Goal: Task Accomplishment & Management: Complete application form

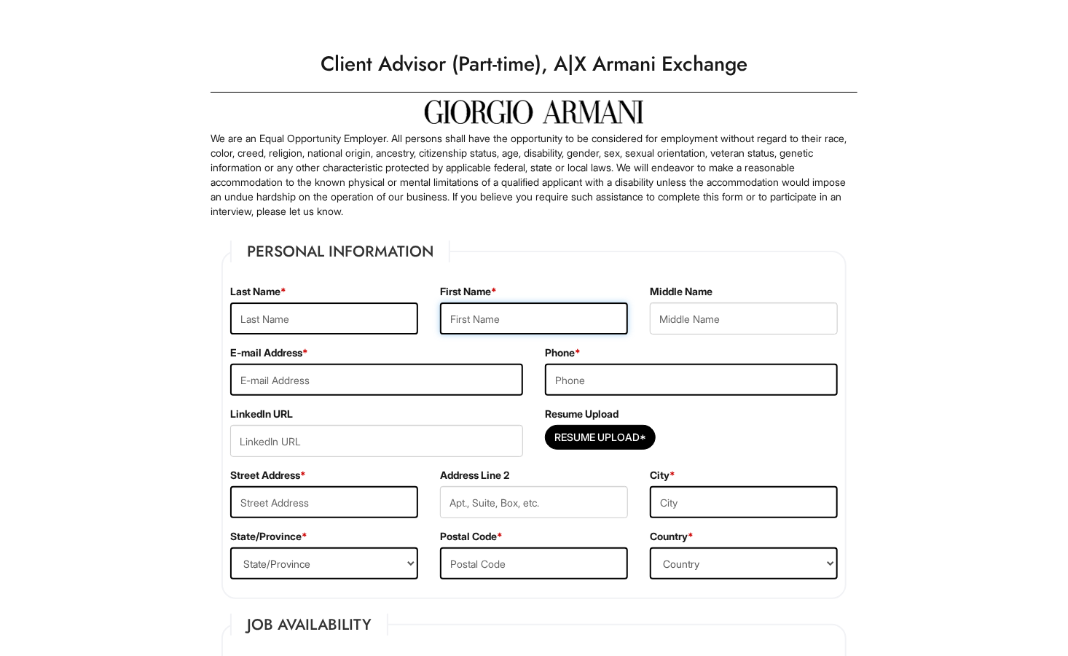
click at [488, 323] on input "text" at bounding box center [534, 318] width 188 height 32
type input "Ertan"
click at [357, 327] on input "text" at bounding box center [324, 318] width 188 height 32
type input "kahriman"
click at [312, 388] on input "email" at bounding box center [376, 380] width 293 height 32
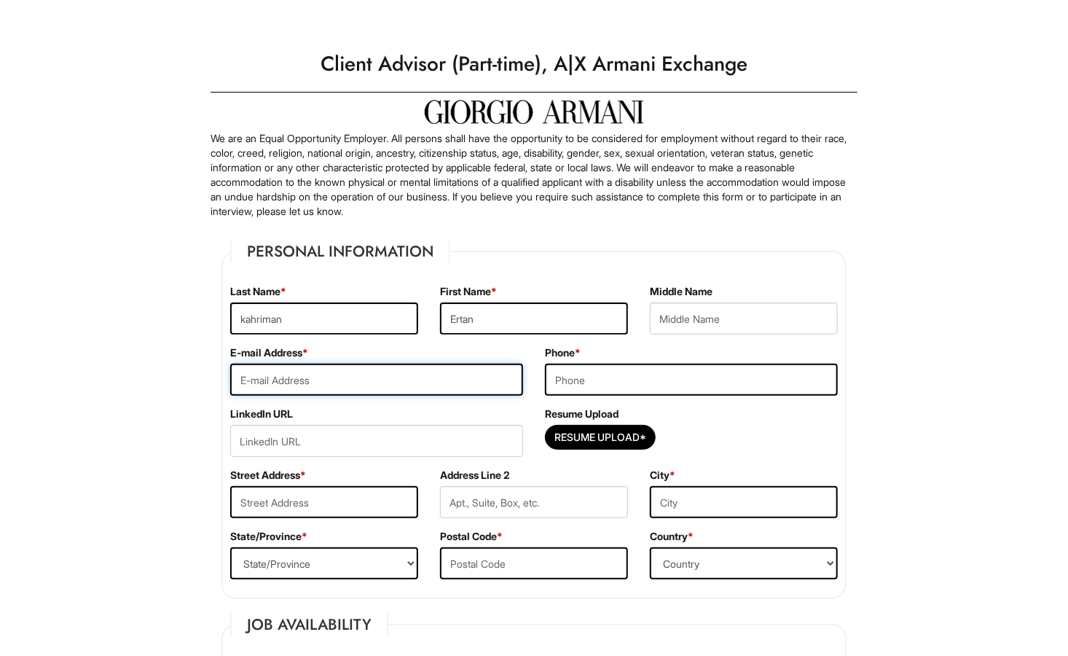
type input "ertanjrr30@gmail.com"
type input "7184900051"
type input "85-01 96th street"
type input "NEW YORK"
select select "NY"
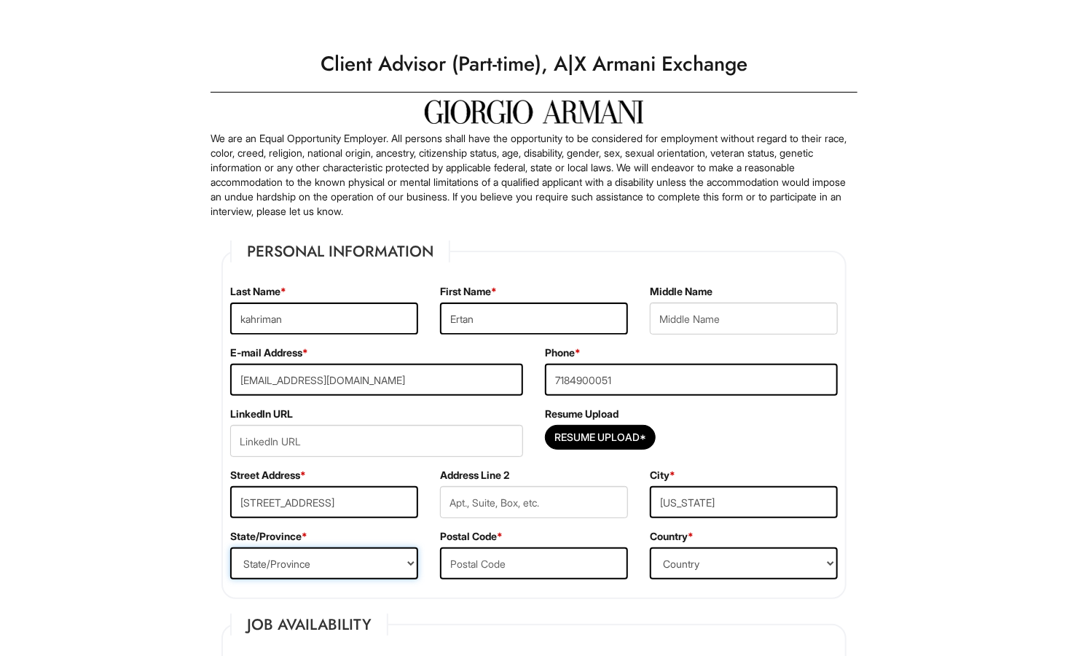
type input "11421"
select select "United States of America"
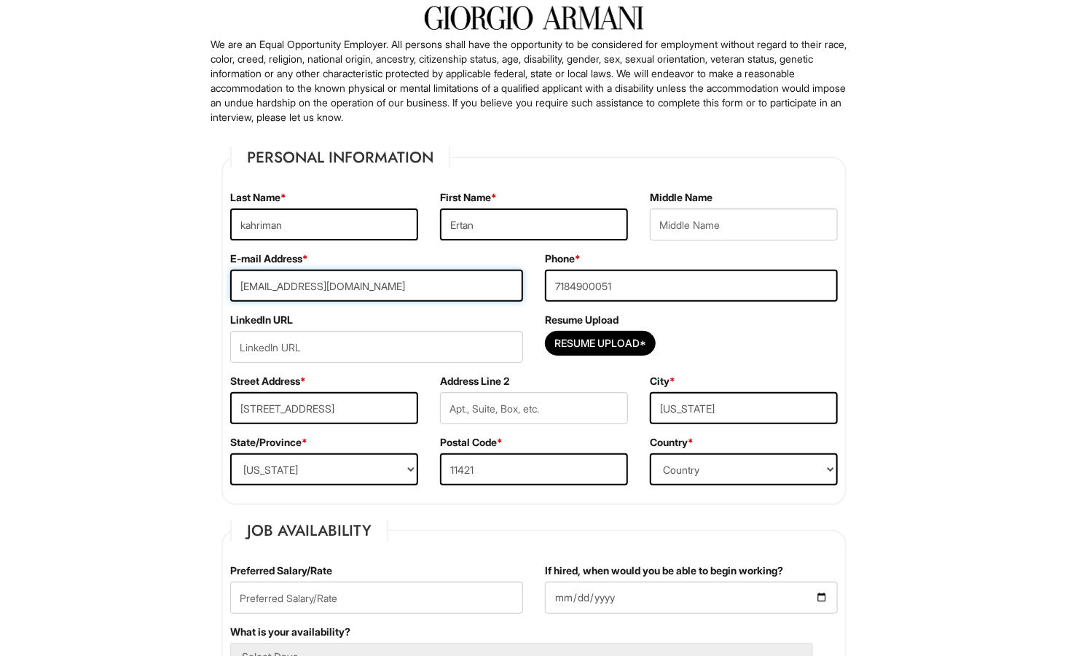
scroll to position [141, 0]
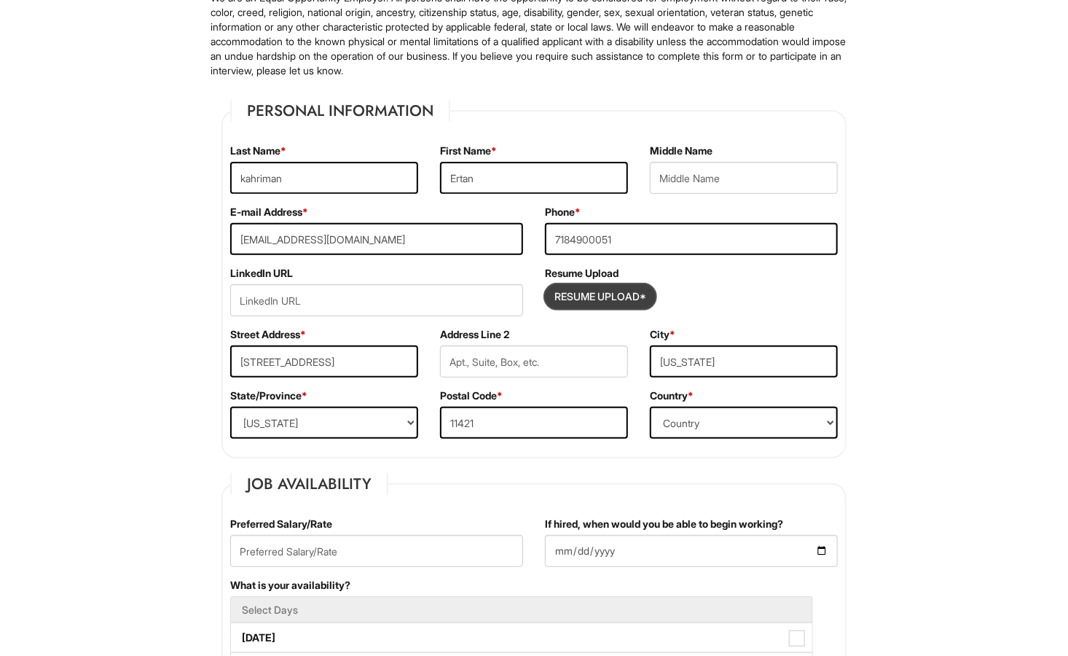
click at [582, 297] on input "Resume Upload*" at bounding box center [600, 296] width 109 height 23
type input "C:\fakepath\Ertan_Kahriman_Resume (1).docx"
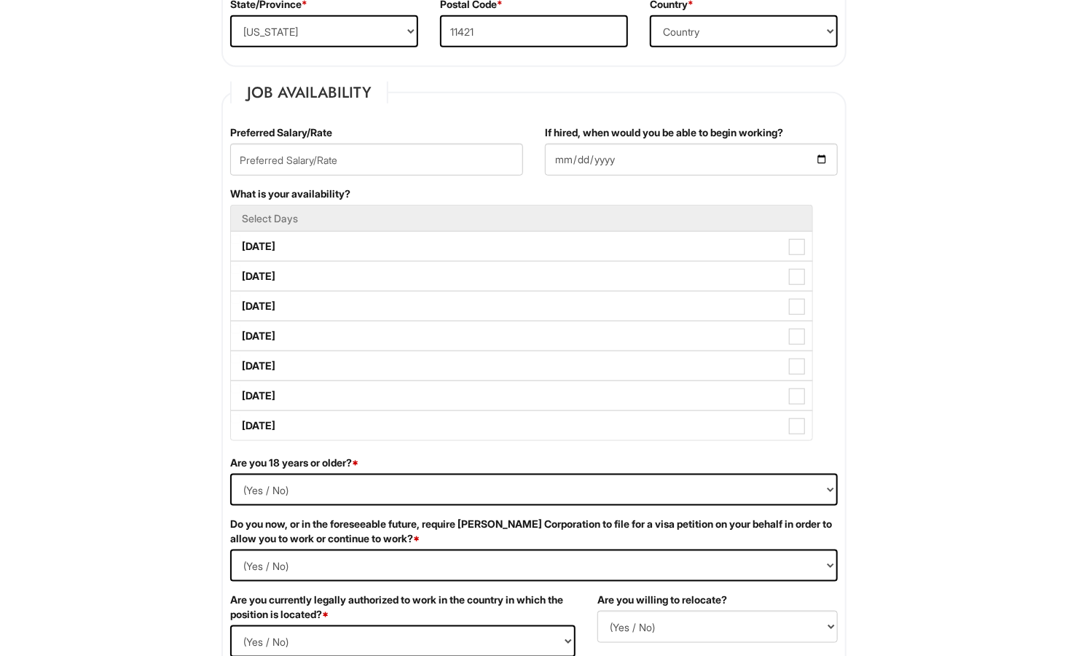
scroll to position [540, 0]
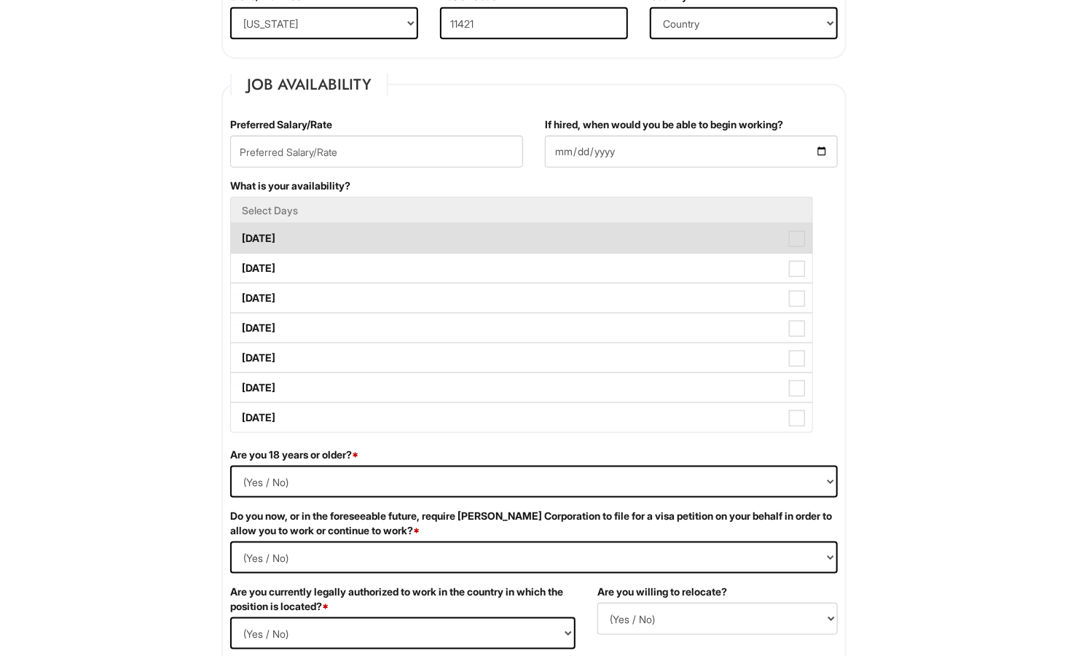
click at [540, 243] on label "Monday" at bounding box center [522, 238] width 582 height 29
click at [241, 236] on Available_Monday "Monday" at bounding box center [235, 231] width 9 height 9
checkbox Available_Monday "true"
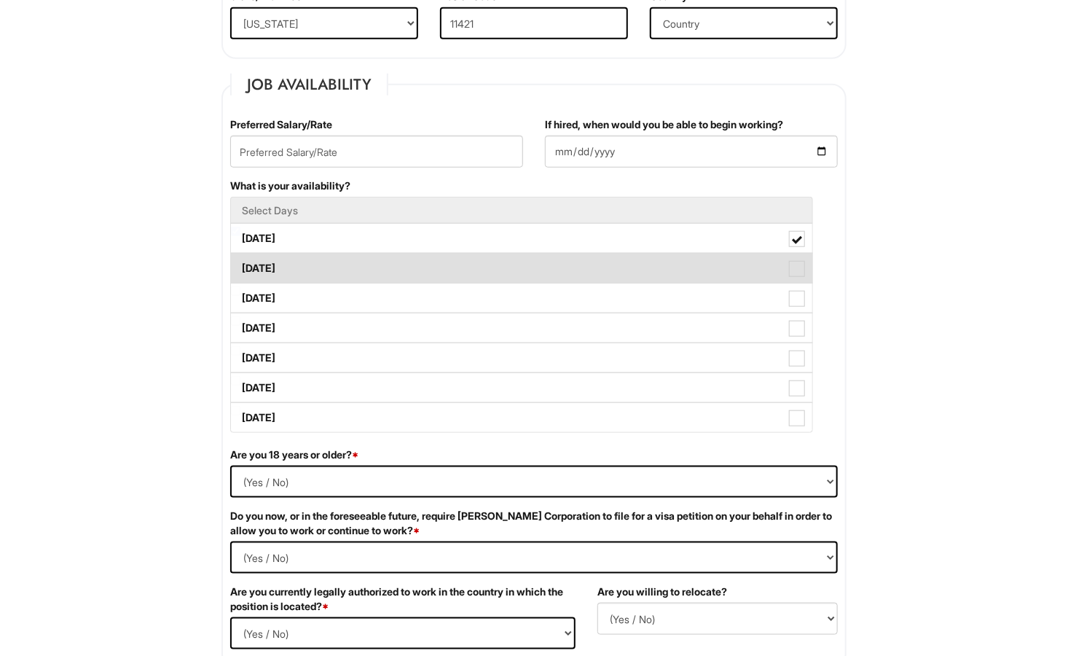
click at [520, 268] on label "Tuesday" at bounding box center [522, 268] width 582 height 29
click at [241, 266] on Available_Tuesday "Tuesday" at bounding box center [235, 261] width 9 height 9
checkbox Available_Tuesday "true"
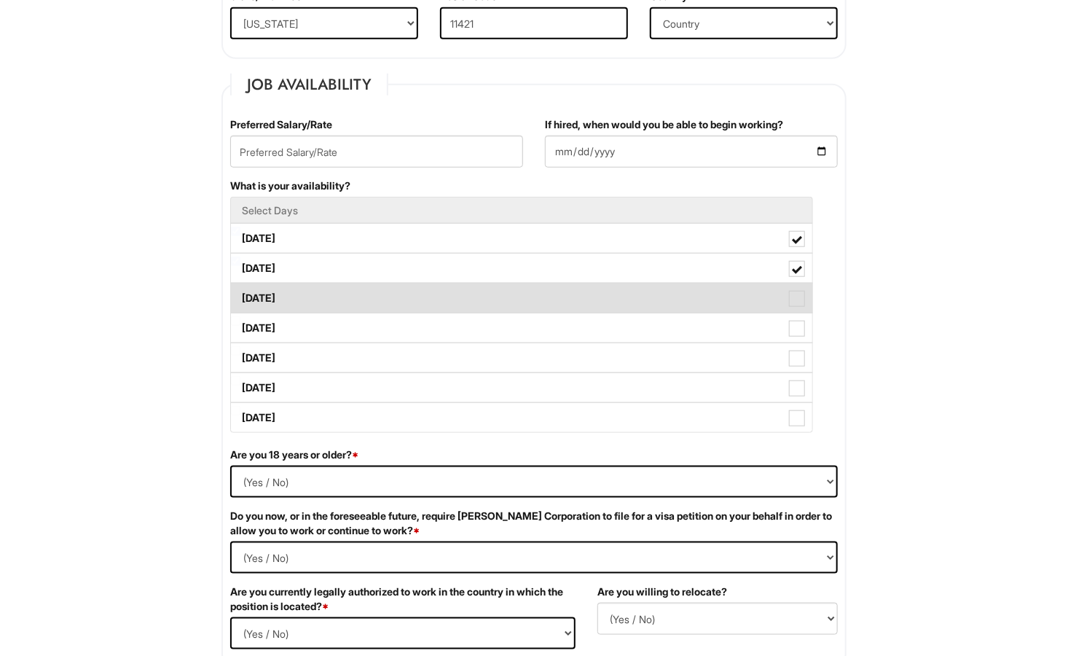
click at [520, 292] on label "Wednesday" at bounding box center [522, 298] width 582 height 29
click at [241, 292] on Available_Wednesday "Wednesday" at bounding box center [235, 290] width 9 height 9
checkbox Available_Wednesday "true"
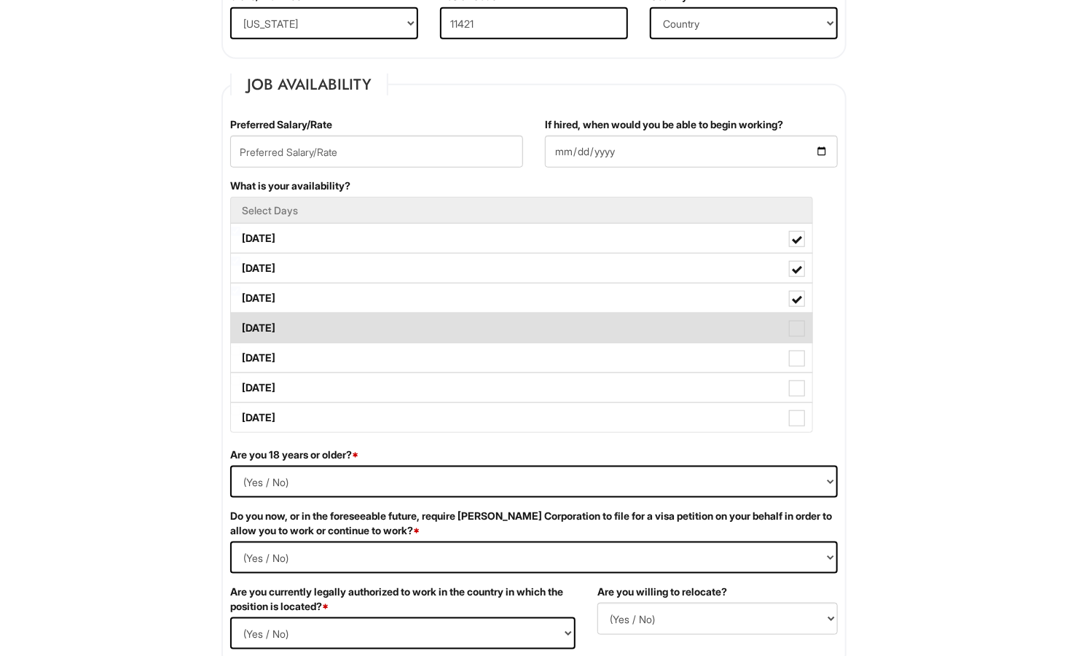
click at [521, 323] on label "Thursday" at bounding box center [522, 327] width 582 height 29
click at [241, 323] on Available_Thursday "Thursday" at bounding box center [235, 320] width 9 height 9
checkbox Available_Thursday "true"
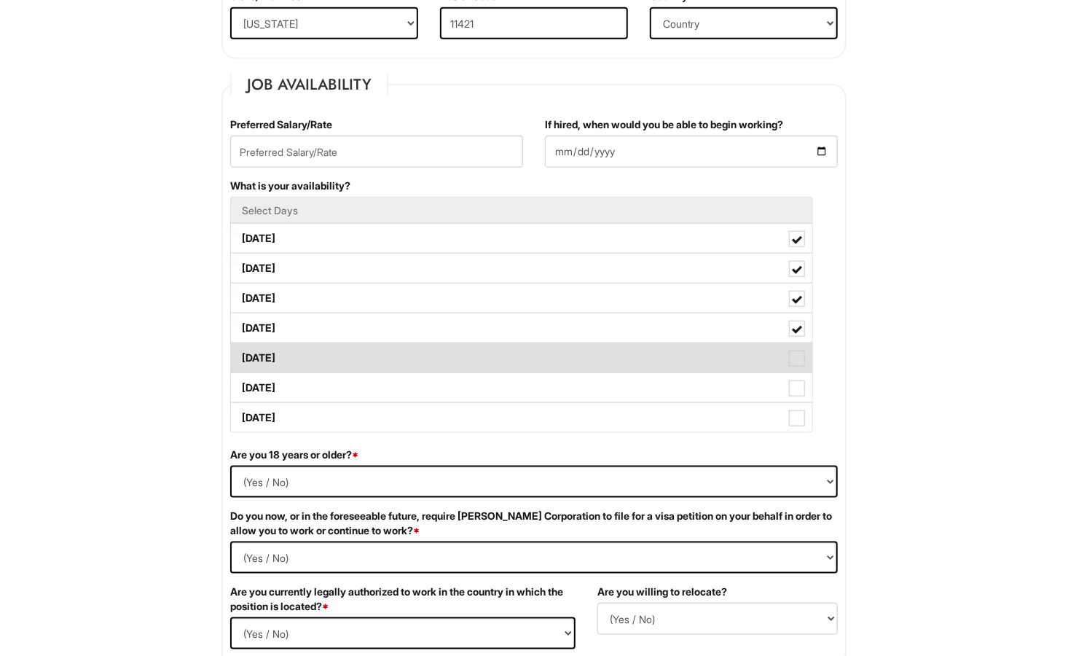
click at [530, 353] on label "Friday" at bounding box center [522, 357] width 582 height 29
click at [241, 353] on Available_Friday "Friday" at bounding box center [235, 350] width 9 height 9
checkbox Available_Friday "true"
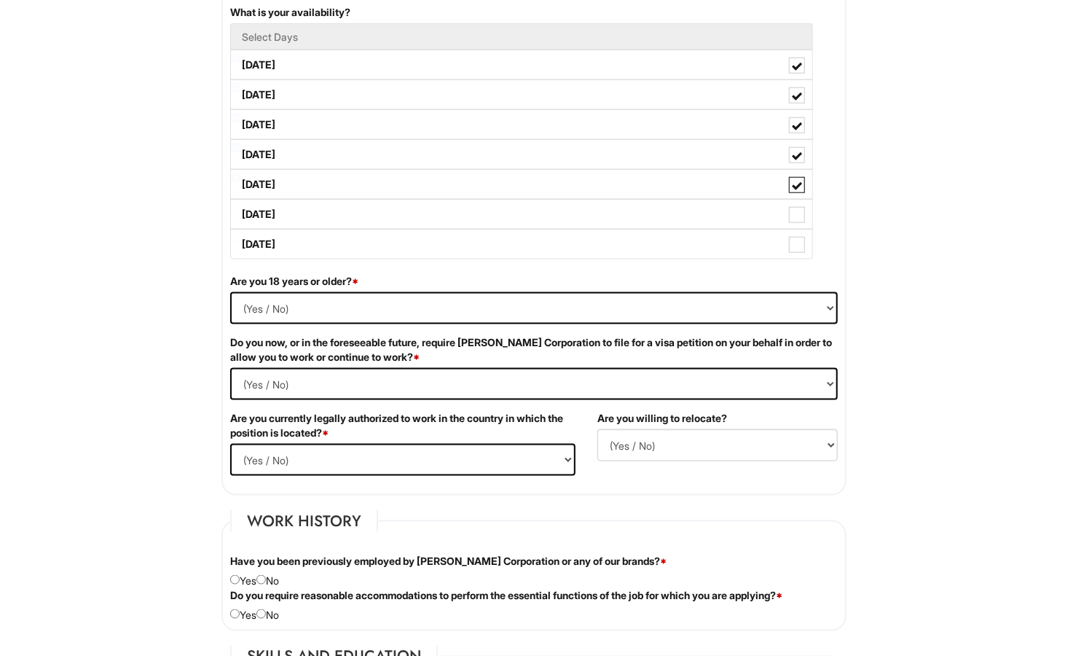
scroll to position [720, 0]
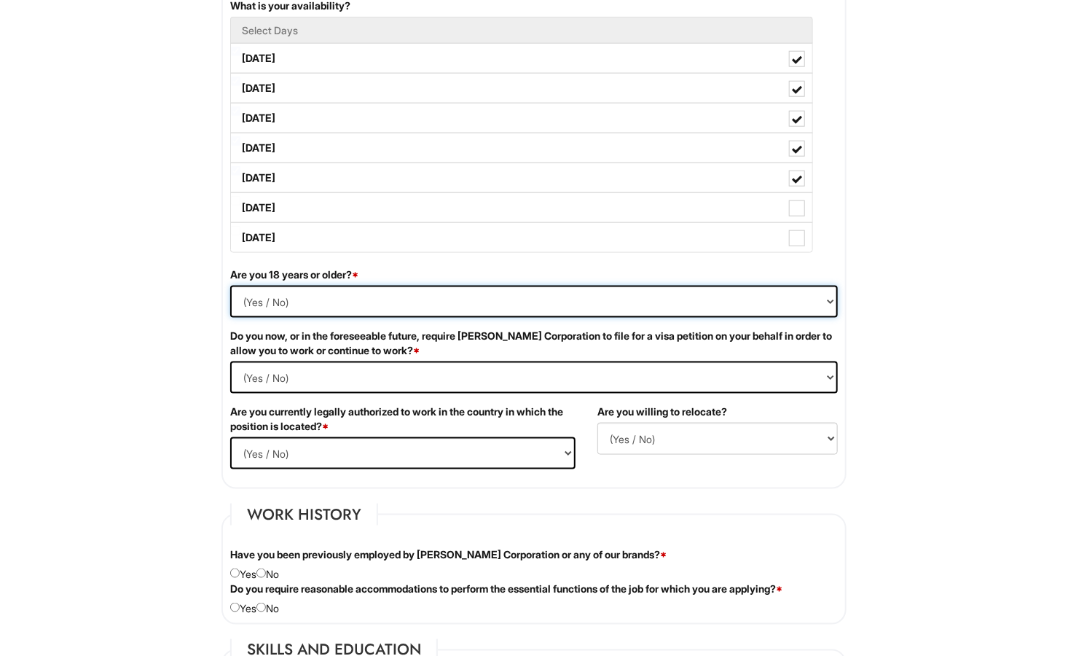
click at [830, 297] on select "(Yes / No) Yes No" at bounding box center [534, 302] width 608 height 32
select select "Yes"
click at [230, 286] on select "(Yes / No) Yes No" at bounding box center [534, 302] width 608 height 32
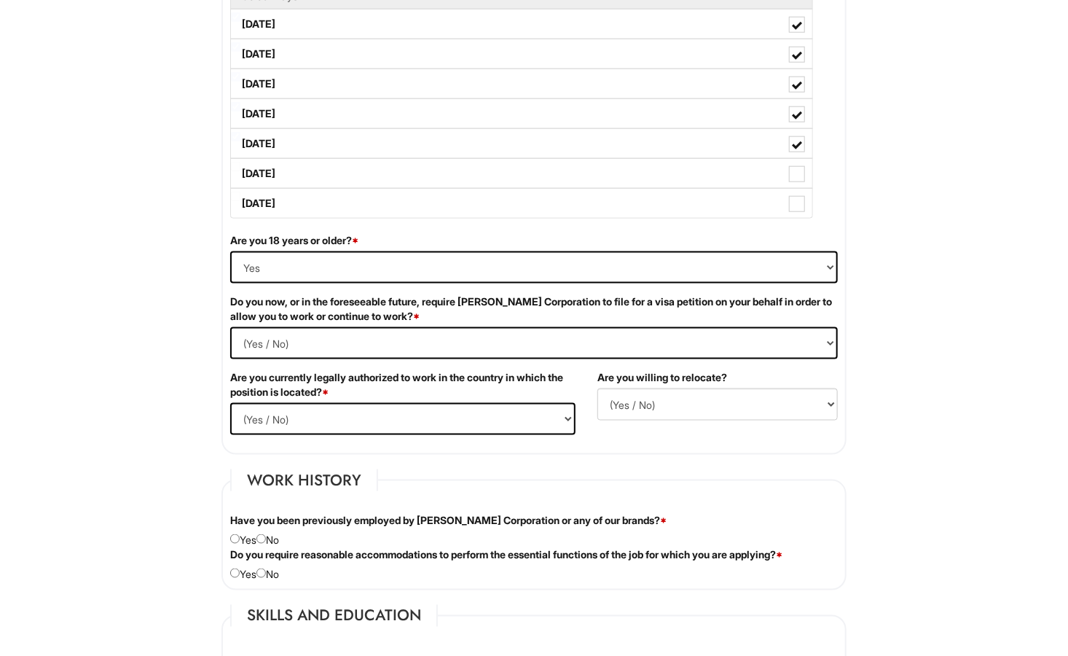
scroll to position [819, 0]
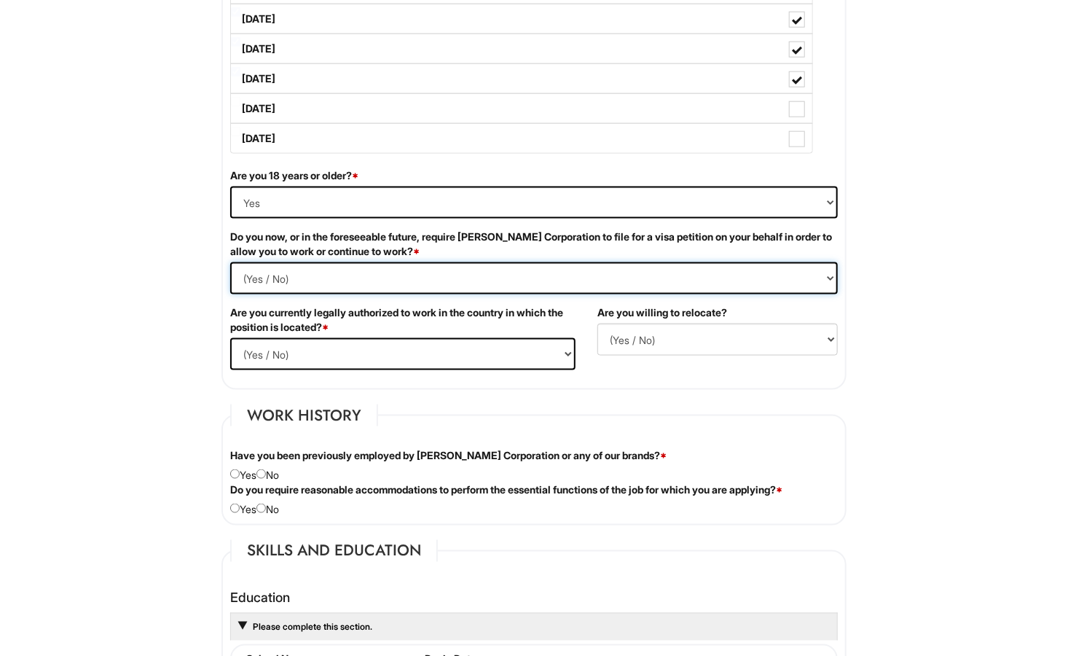
click at [829, 275] on Required "(Yes / No) Yes No" at bounding box center [534, 278] width 608 height 32
select Required "No"
click at [230, 262] on Required "(Yes / No) Yes No" at bounding box center [534, 278] width 608 height 32
click at [168, 347] on html "Please Complete This Form 1 2 3 Client Advisor (Part-time), A|X Armani Exchange…" at bounding box center [534, 605] width 1068 height 2848
click at [567, 353] on select "(Yes / No) Yes No" at bounding box center [402, 354] width 345 height 32
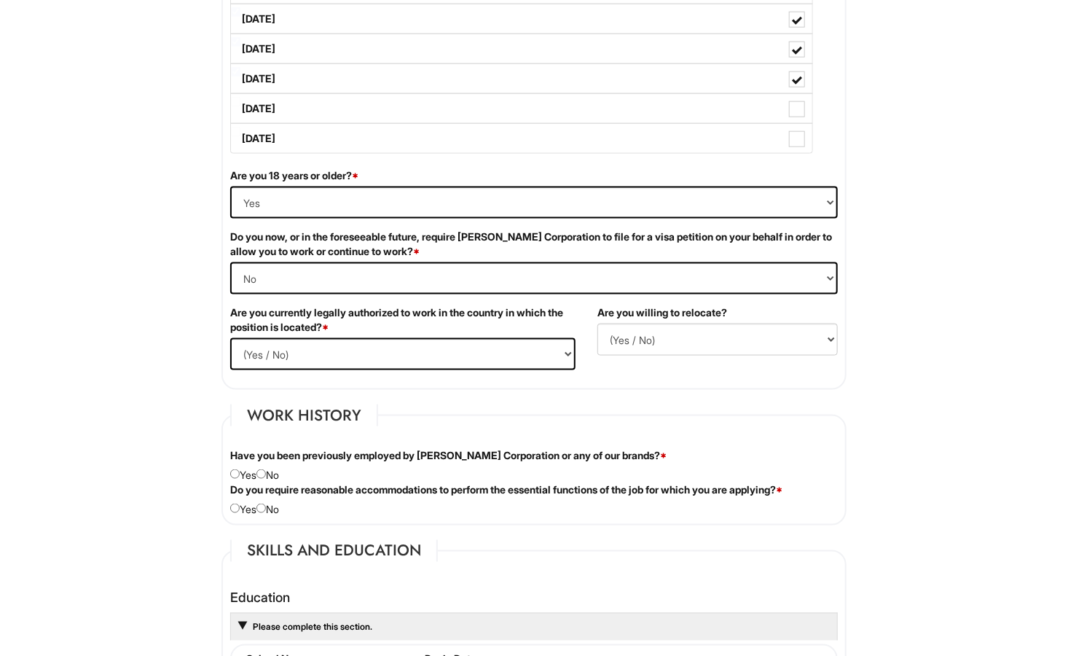
click at [132, 394] on html "Please Complete This Form 1 2 3 Client Advisor (Part-time), A|X Armani Exchange…" at bounding box center [534, 605] width 1068 height 2848
click at [568, 355] on select "(Yes / No) Yes No" at bounding box center [402, 354] width 345 height 32
click at [120, 338] on html "Please Complete This Form 1 2 3 Client Advisor (Part-time), A|X Armani Exchange…" at bounding box center [534, 605] width 1068 height 2848
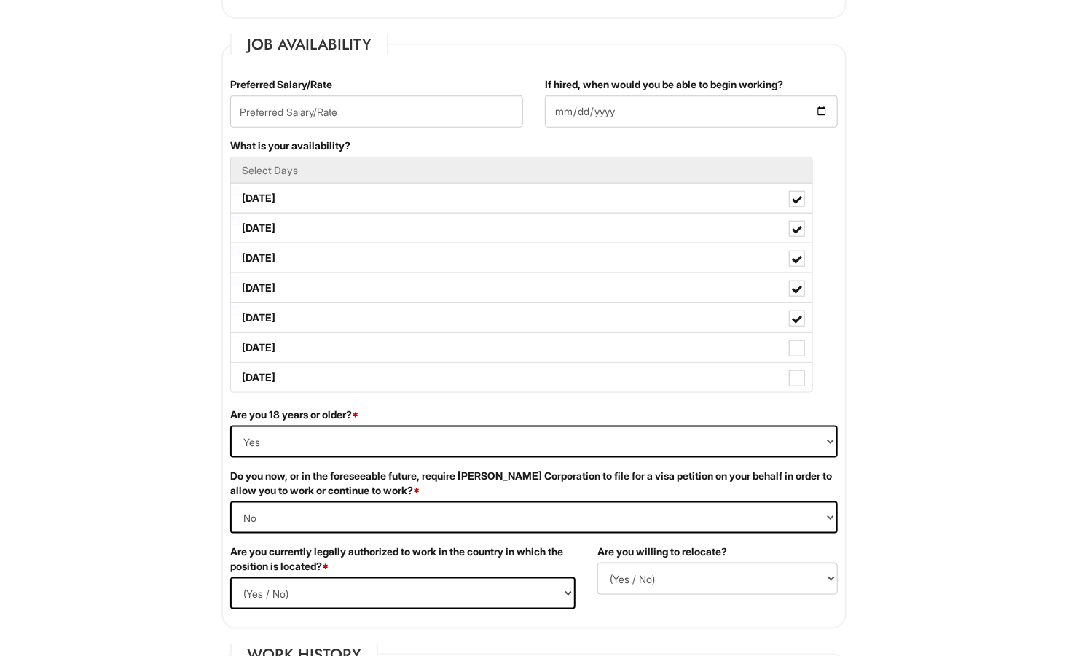
scroll to position [584, 0]
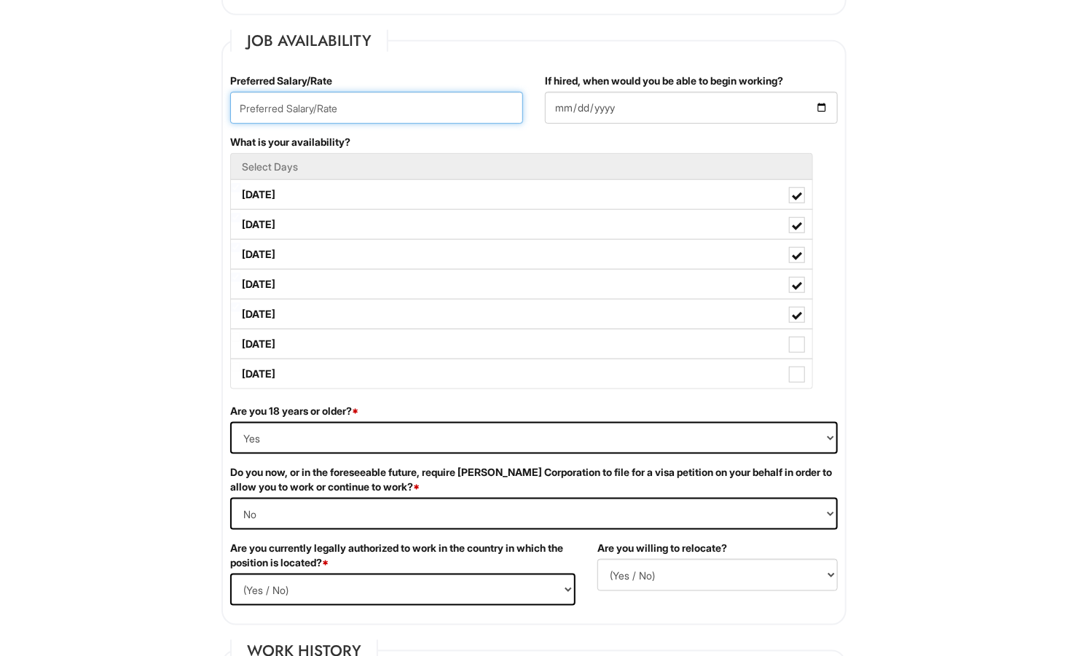
click at [260, 104] on input "text" at bounding box center [376, 108] width 293 height 32
type input "20.00"
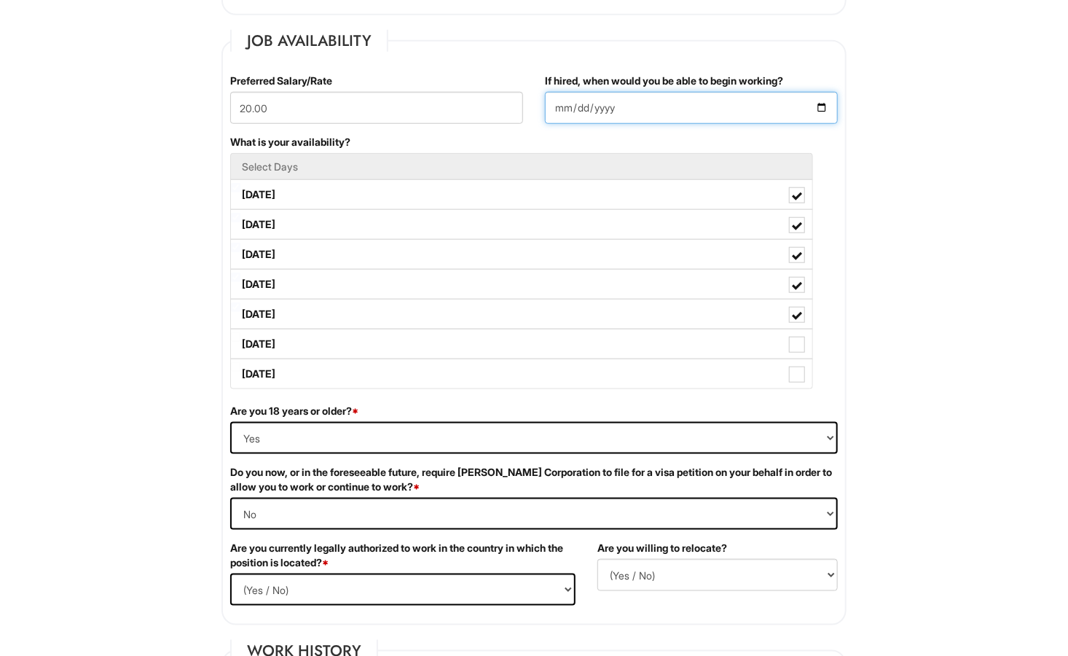
click at [563, 105] on input "If hired, when would you be able to begin working?" at bounding box center [691, 108] width 293 height 32
click at [631, 105] on input "If hired, when would you be able to begin working?" at bounding box center [691, 108] width 293 height 32
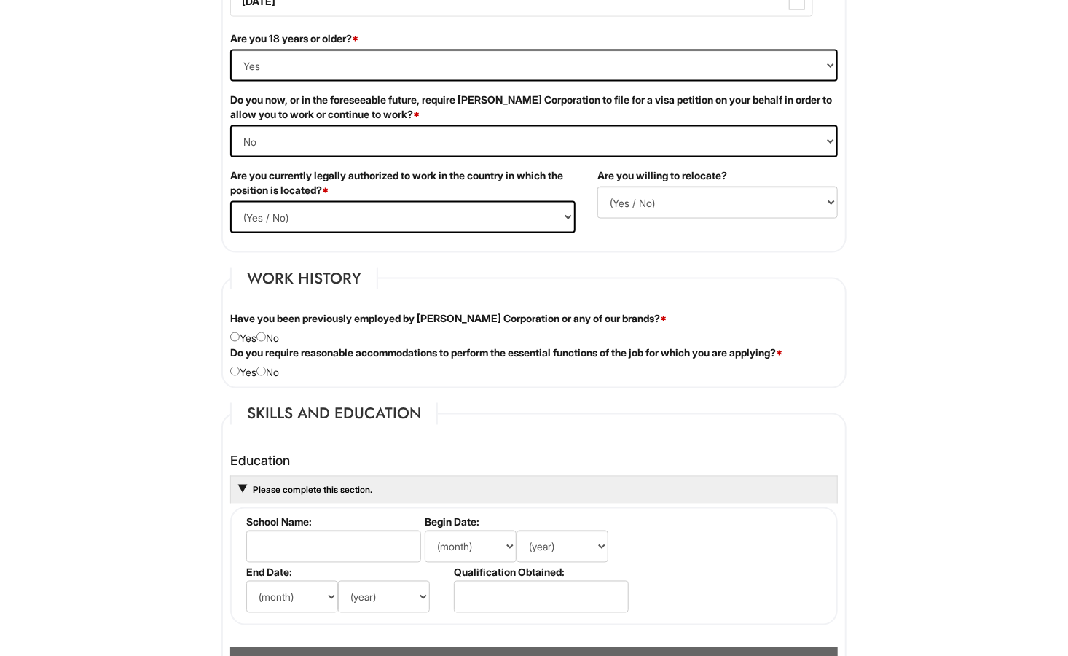
scroll to position [1038, 0]
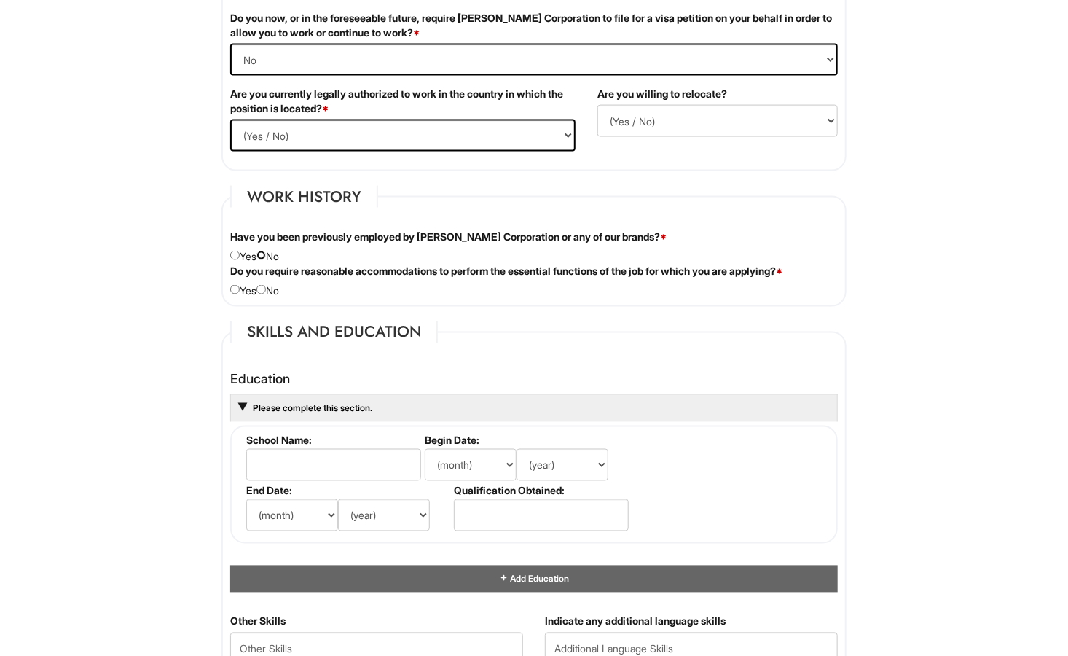
click at [266, 254] on input "radio" at bounding box center [261, 255] width 9 height 9
radio input "true"
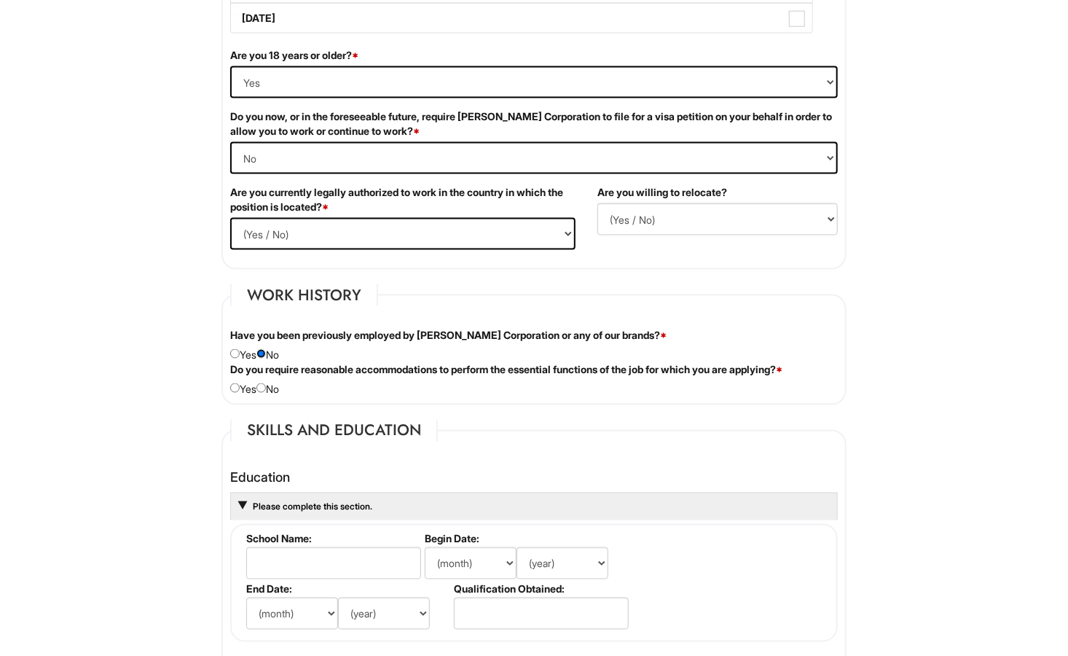
scroll to position [942, 0]
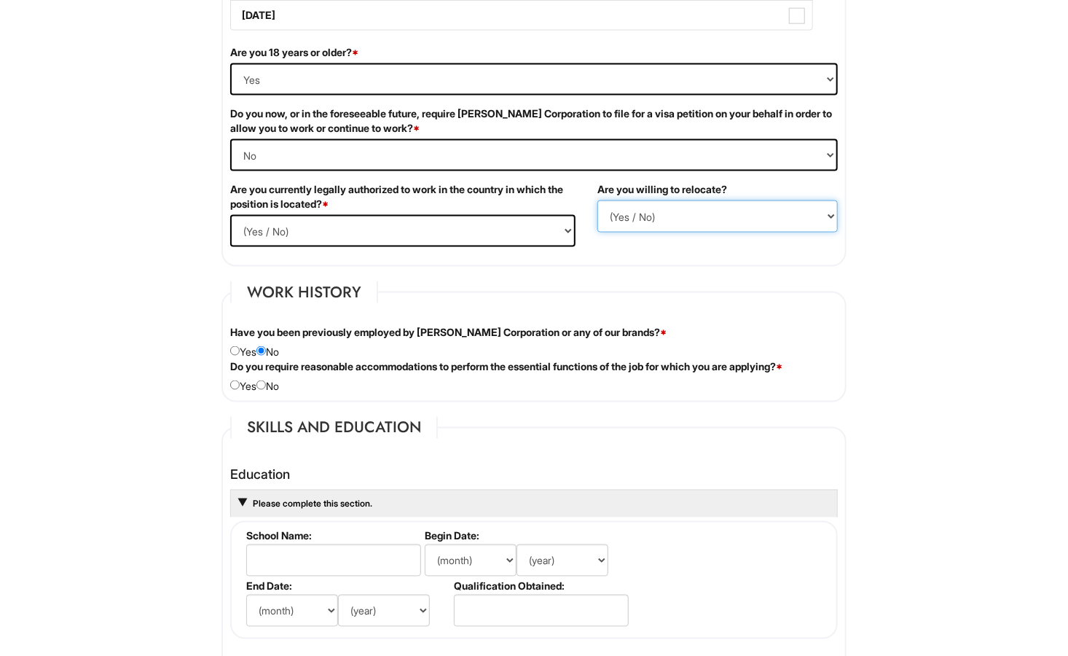
click at [826, 219] on select "(Yes / No) No Yes" at bounding box center [718, 216] width 241 height 32
select select "N"
click at [598, 200] on select "(Yes / No) No Yes" at bounding box center [718, 216] width 241 height 32
click at [907, 297] on html "Please Complete This Form 1 2 3 Client Advisor (Part-time), A|X Armani Exchange…" at bounding box center [534, 482] width 1068 height 2848
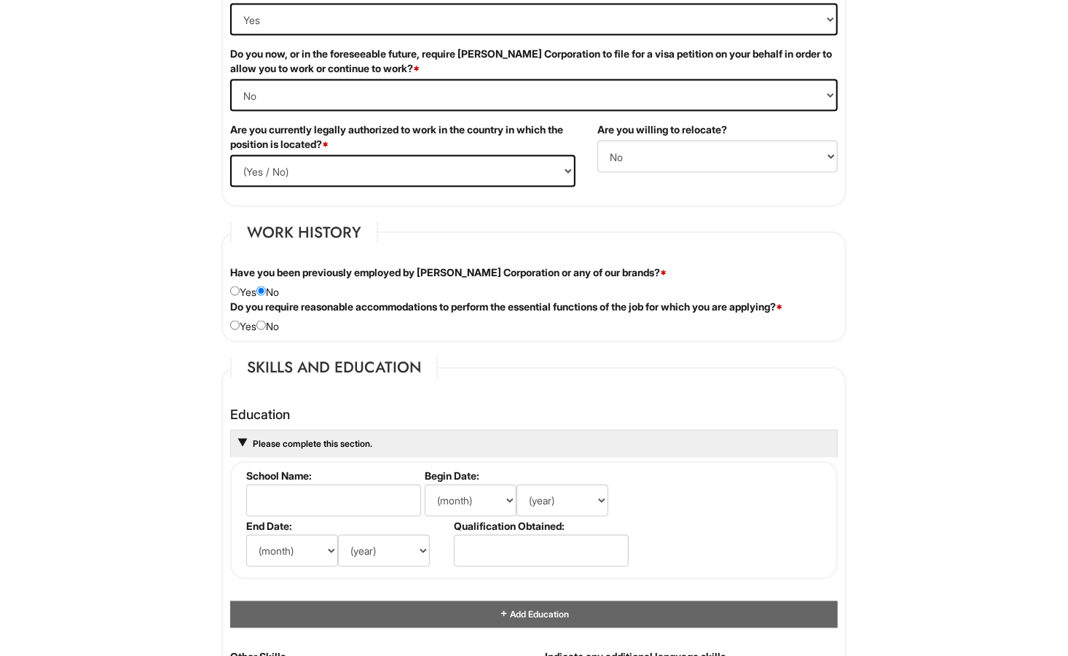
scroll to position [997, 0]
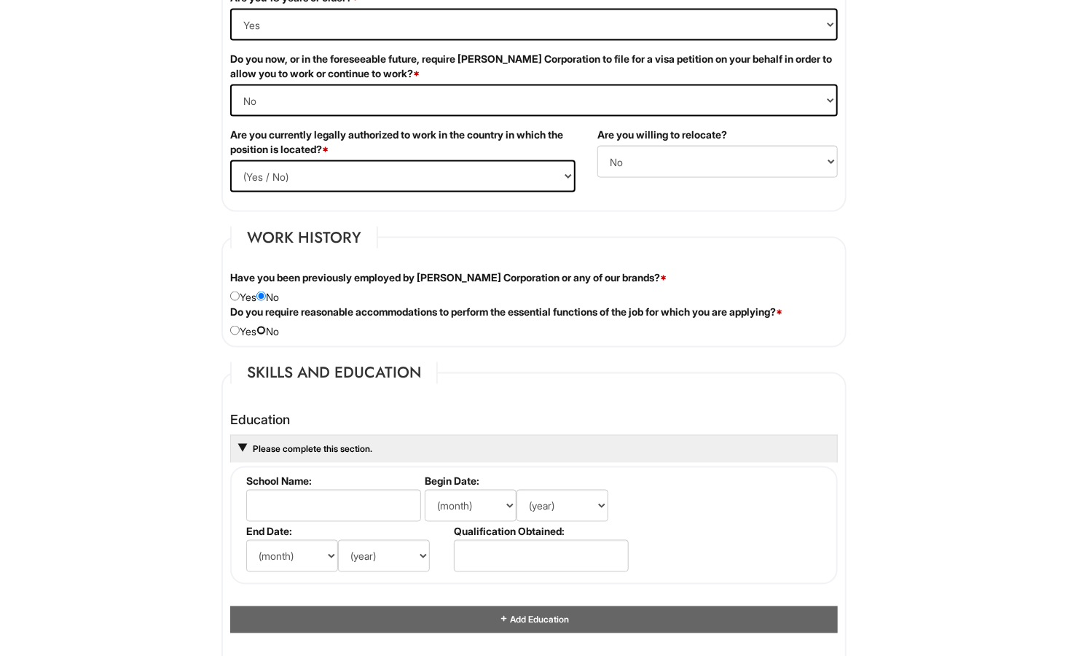
click at [266, 327] on input "radio" at bounding box center [261, 330] width 9 height 9
radio input "true"
click at [114, 399] on html "Please Complete This Form 1 2 3 Client Advisor (Part-time), A|X Armani Exchange…" at bounding box center [534, 427] width 1068 height 2848
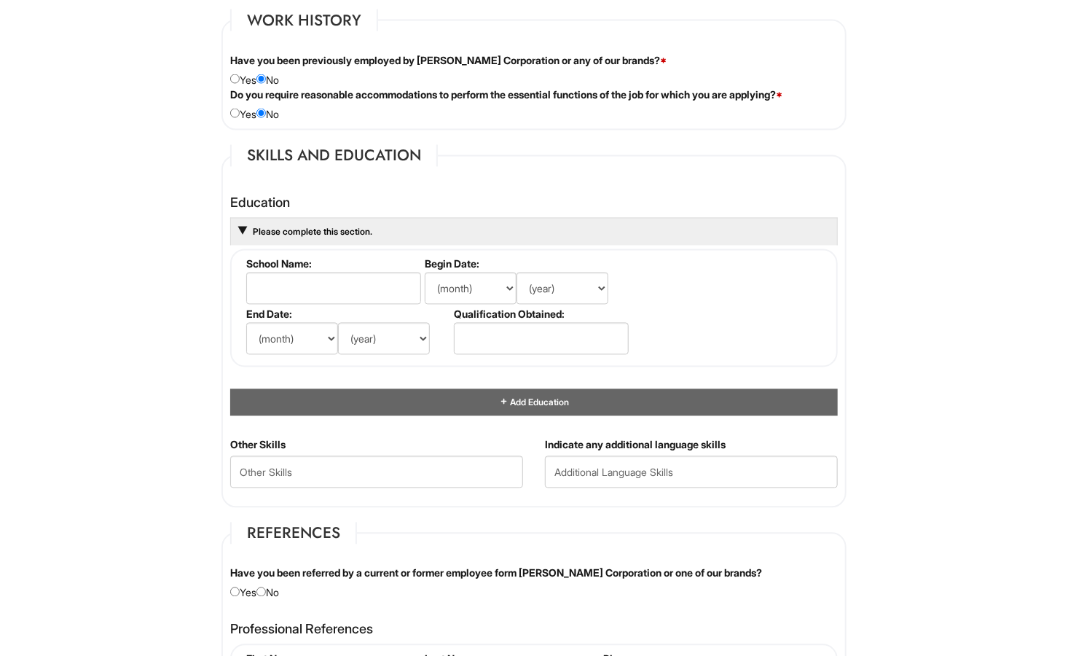
scroll to position [1219, 0]
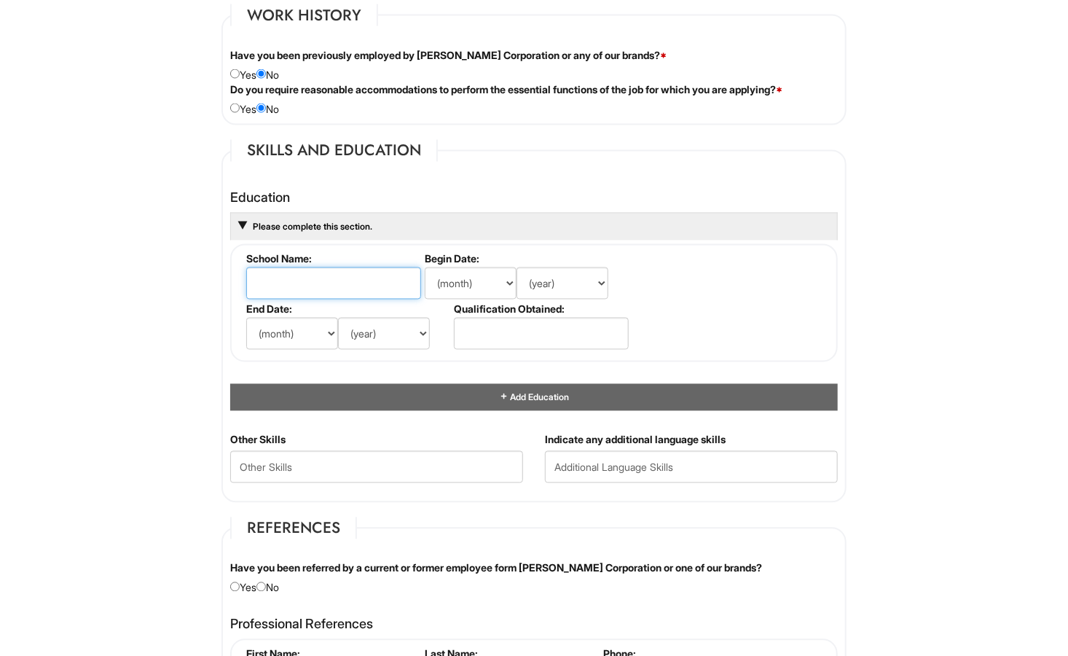
click at [336, 281] on input "text" at bounding box center [333, 283] width 175 height 32
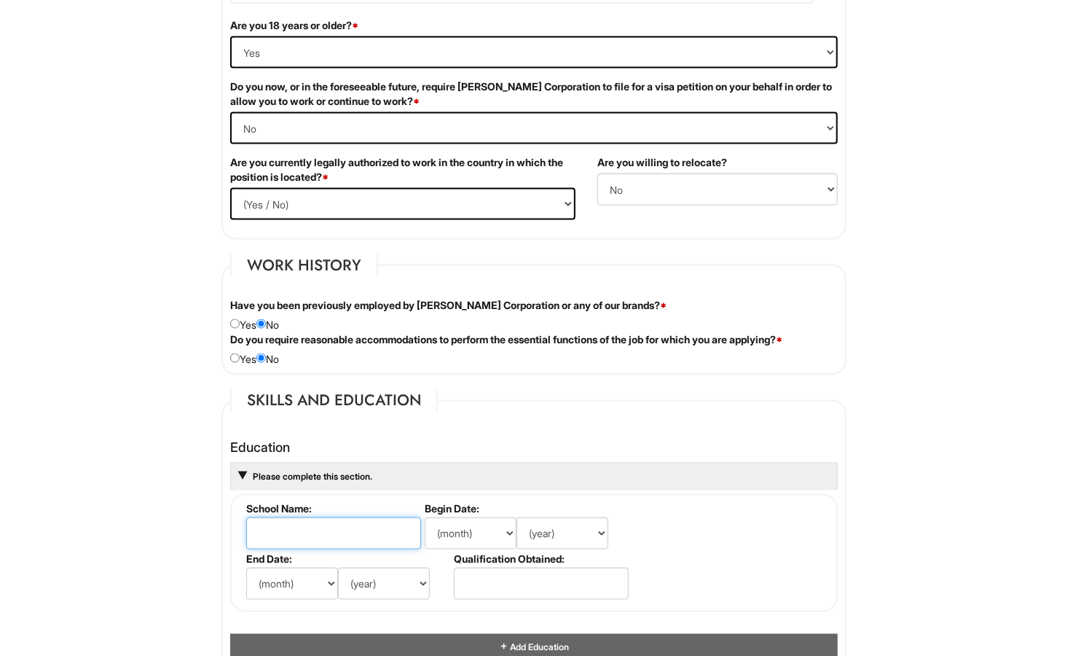
scroll to position [967, 0]
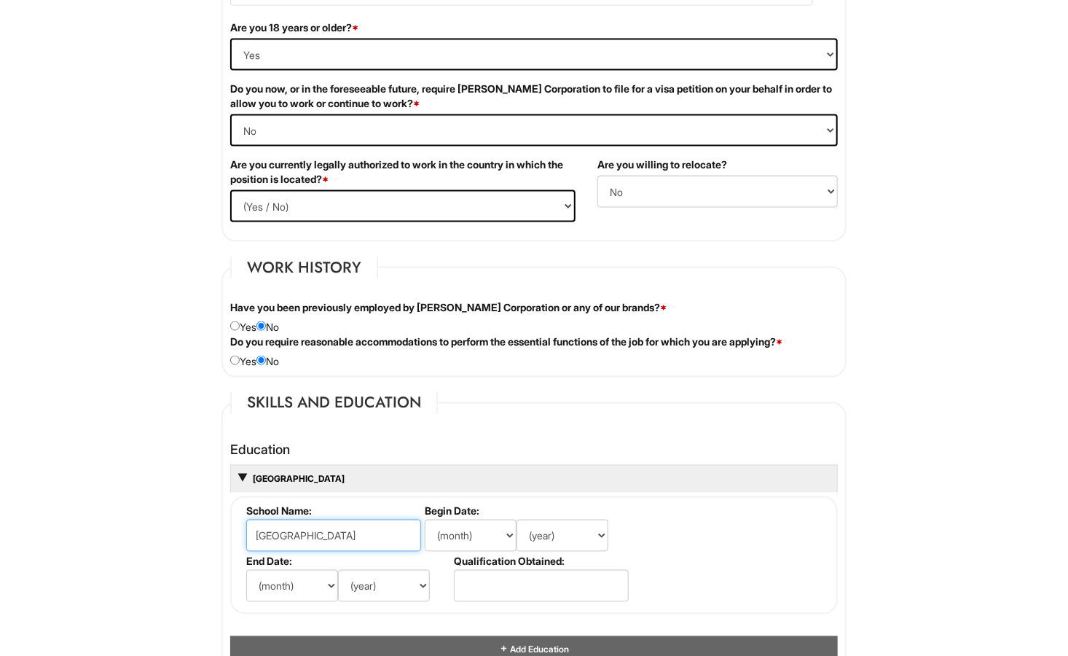
type input "Epic High School south"
click at [508, 534] on select "(month) Jan Feb Mar Apr May Jun Jul Aug Sep Oct Nov Dec" at bounding box center [471, 536] width 92 height 32
select select "9"
click at [425, 520] on select "(month) Jan Feb Mar Apr May Jun Jul Aug Sep Oct Nov Dec" at bounding box center [471, 536] width 92 height 32
click at [597, 531] on select "(year) 2029 2028 2027 2026 2025 2024 2023 2022 2021 2020 2019 2018 2017 2016 20…" at bounding box center [563, 536] width 92 height 32
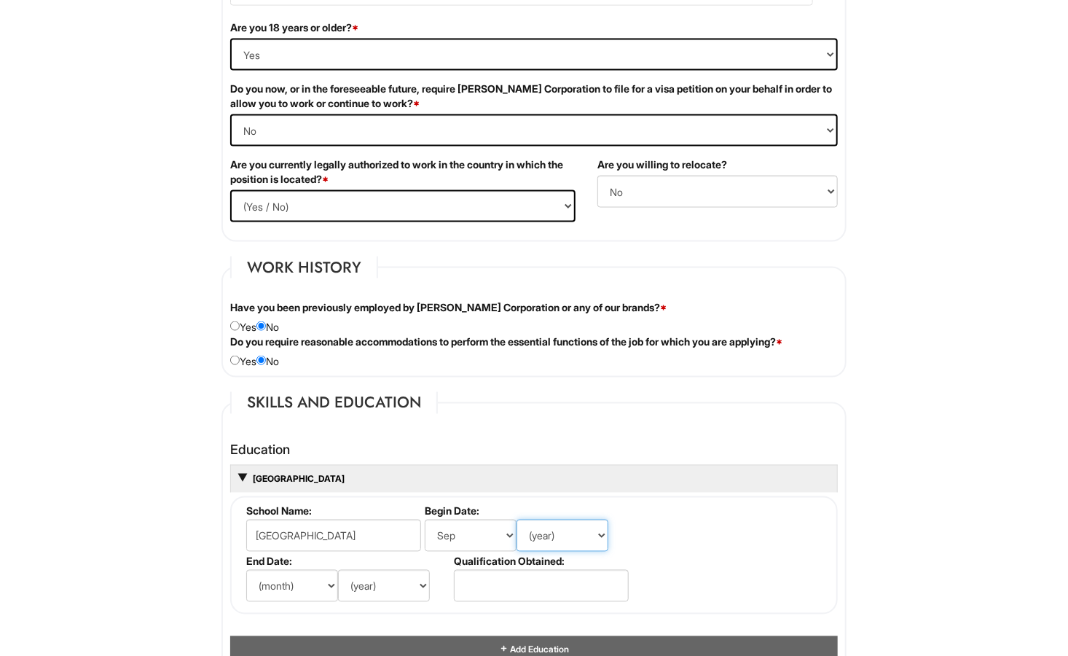
select select "2018"
click at [517, 520] on select "(year) 2029 2028 2027 2026 2025 2024 2023 2022 2021 2020 2019 2018 2017 2016 20…" at bounding box center [563, 536] width 92 height 32
click at [939, 450] on html "Please Complete This Form 1 2 3 Client Advisor (Part-time), A|X Armani Exchange…" at bounding box center [534, 457] width 1068 height 2848
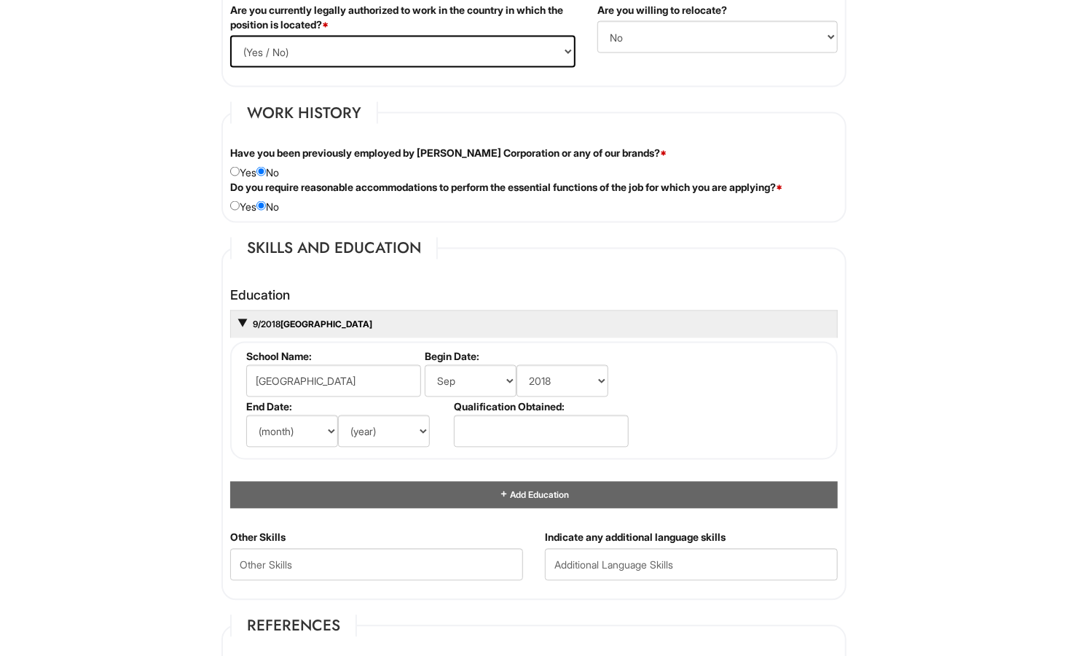
scroll to position [1136, 0]
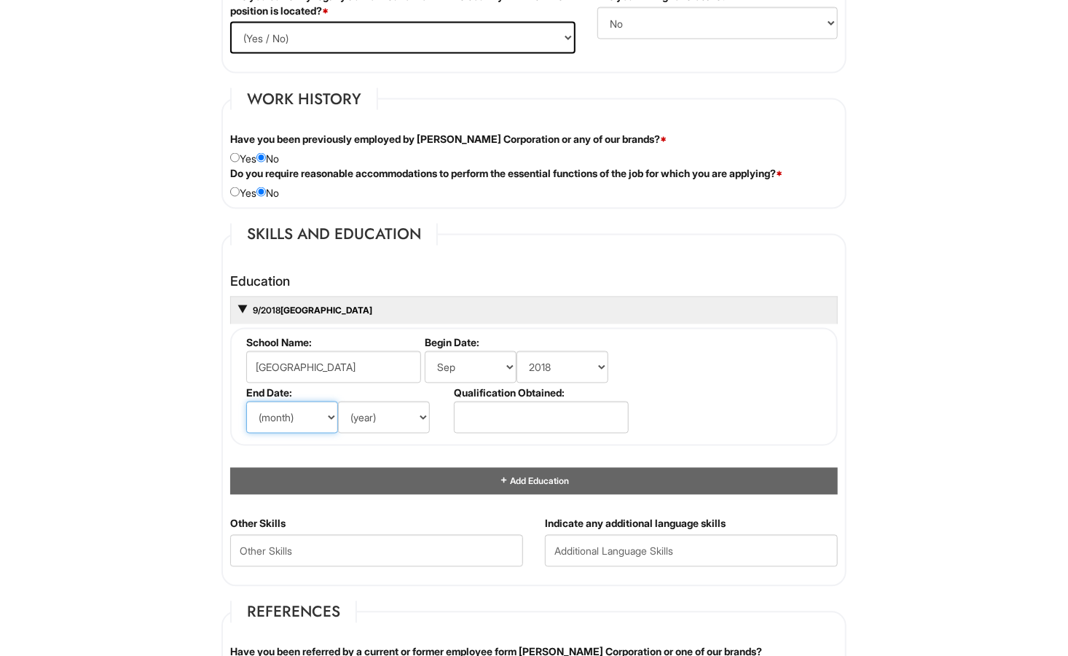
click at [327, 414] on select "(month) Jan Feb Mar Apr May Jun Jul Aug Sep Oct Nov Dec" at bounding box center [292, 418] width 92 height 32
select select "6"
click at [246, 402] on select "(month) Jan Feb Mar Apr May Jun Jul Aug Sep Oct Nov Dec" at bounding box center [292, 418] width 92 height 32
click at [424, 413] on select "(year) 2029 2028 2027 2026 2025 2024 2023 2022 2021 2020 2019 2018 2017 2016 20…" at bounding box center [384, 418] width 92 height 32
select select "2022"
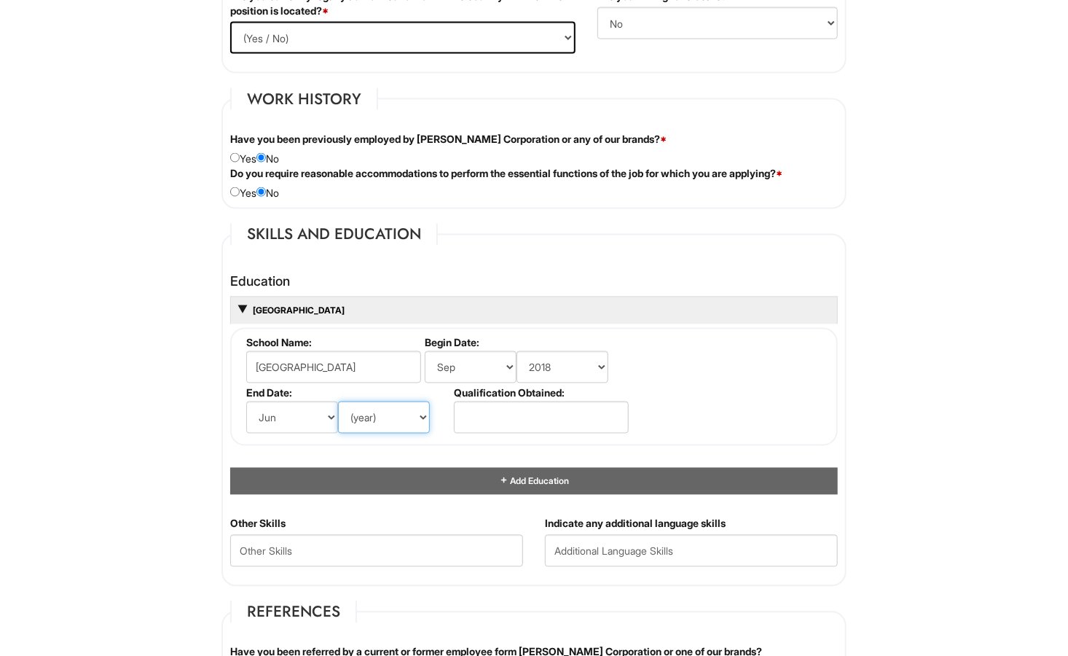
click at [338, 402] on select "(year) 2029 2028 2027 2026 2025 2024 2023 2022 2021 2020 2019 2018 2017 2016 20…" at bounding box center [384, 418] width 92 height 32
click at [123, 405] on html "Please Complete This Form 1 2 3 Client Advisor (Part-time), A|X Armani Exchange…" at bounding box center [534, 288] width 1068 height 2848
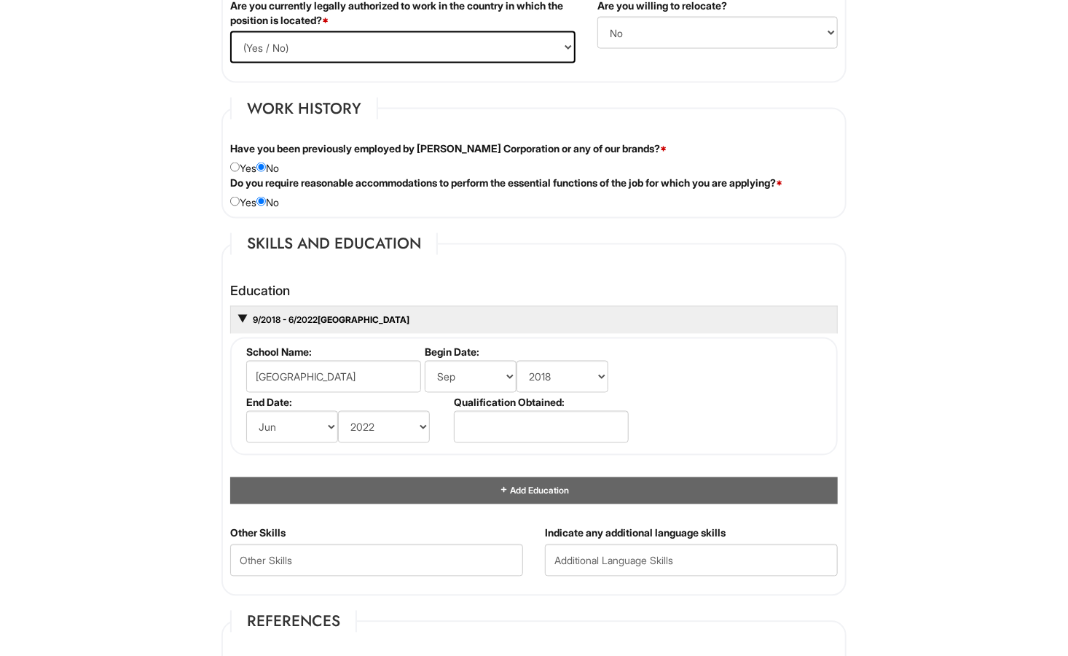
scroll to position [1117, 0]
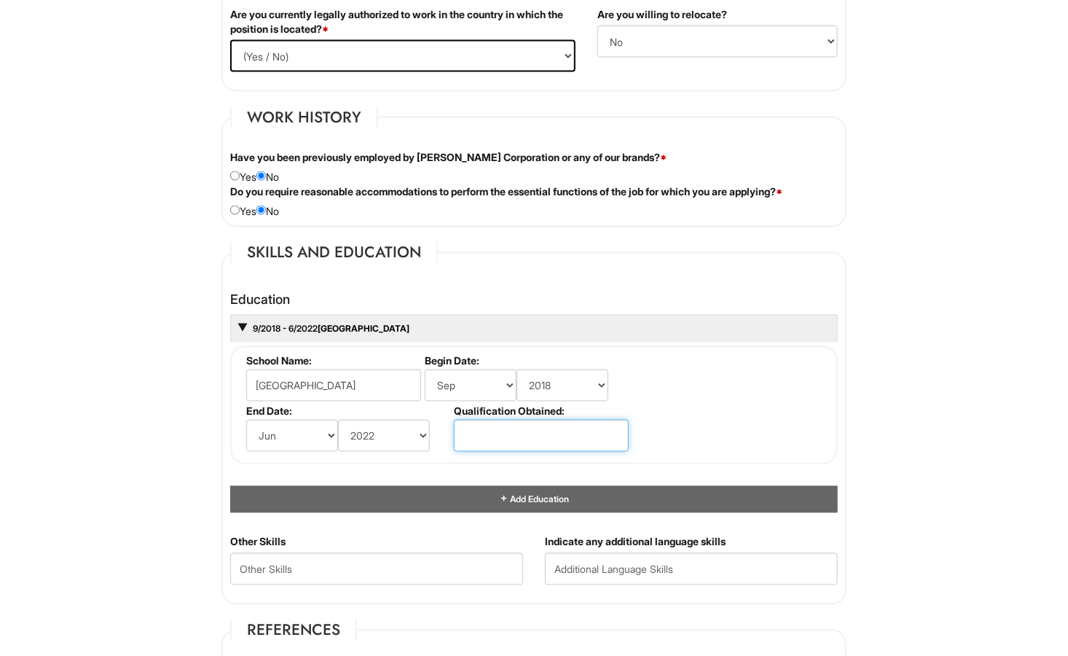
click at [533, 441] on input "text" at bounding box center [541, 436] width 175 height 32
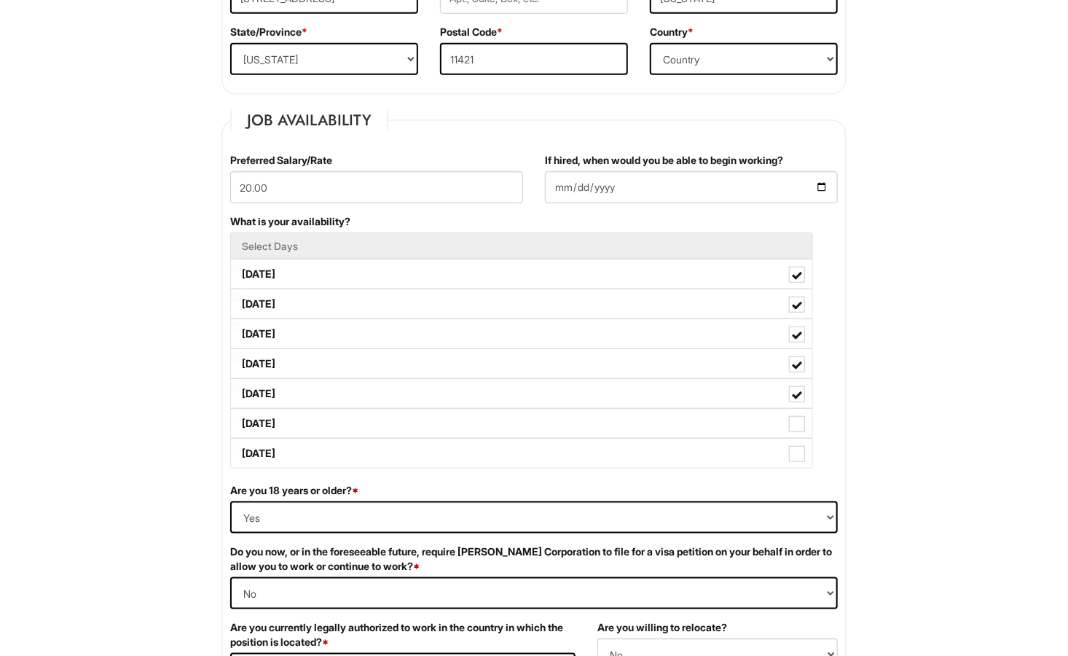
scroll to position [501, 0]
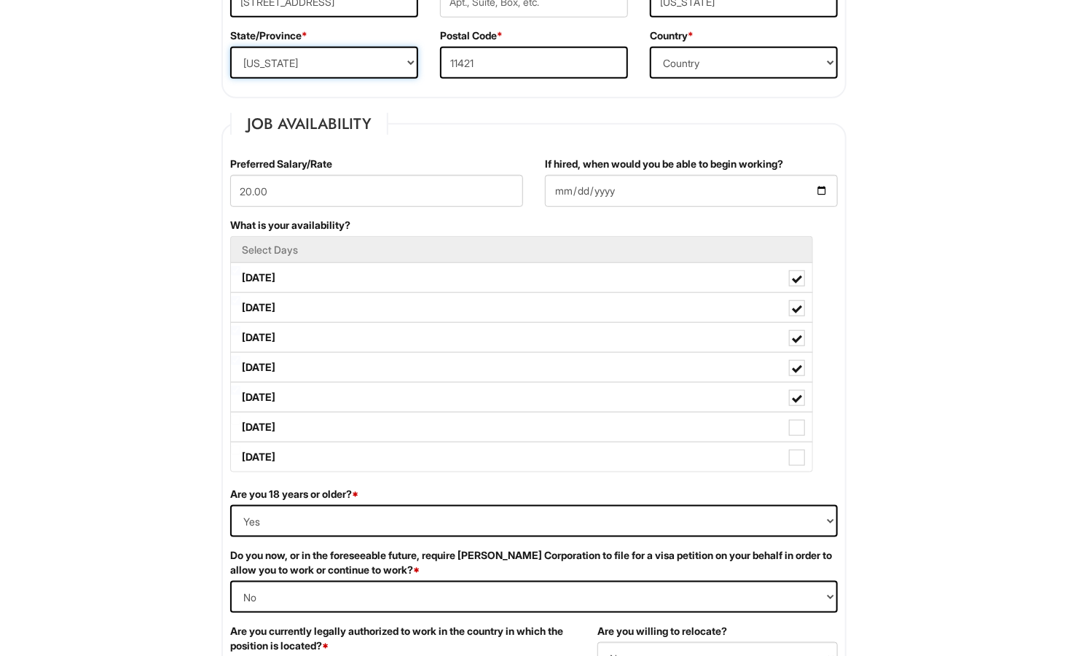
click at [400, 78] on select "State/Province ALABAMA ALASKA ARIZONA ARKANSAS CALIFORNIA COLORADO CONNECTICUT …" at bounding box center [324, 63] width 188 height 32
click at [561, 184] on input "If hired, when would you be able to begin working?" at bounding box center [691, 191] width 293 height 32
click at [561, 190] on input "If hired, when would you be able to begin working?" at bounding box center [691, 191] width 293 height 32
click at [566, 188] on input "If hired, when would you be able to begin working?" at bounding box center [691, 191] width 293 height 32
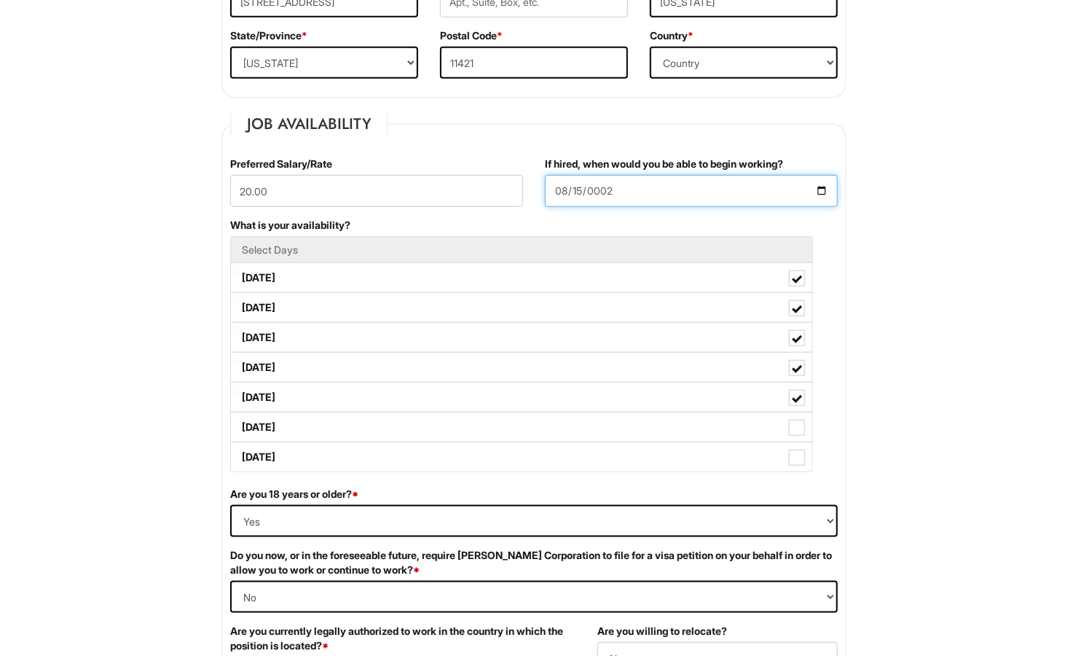
type input "0020-08-15"
type input "2025-08-15"
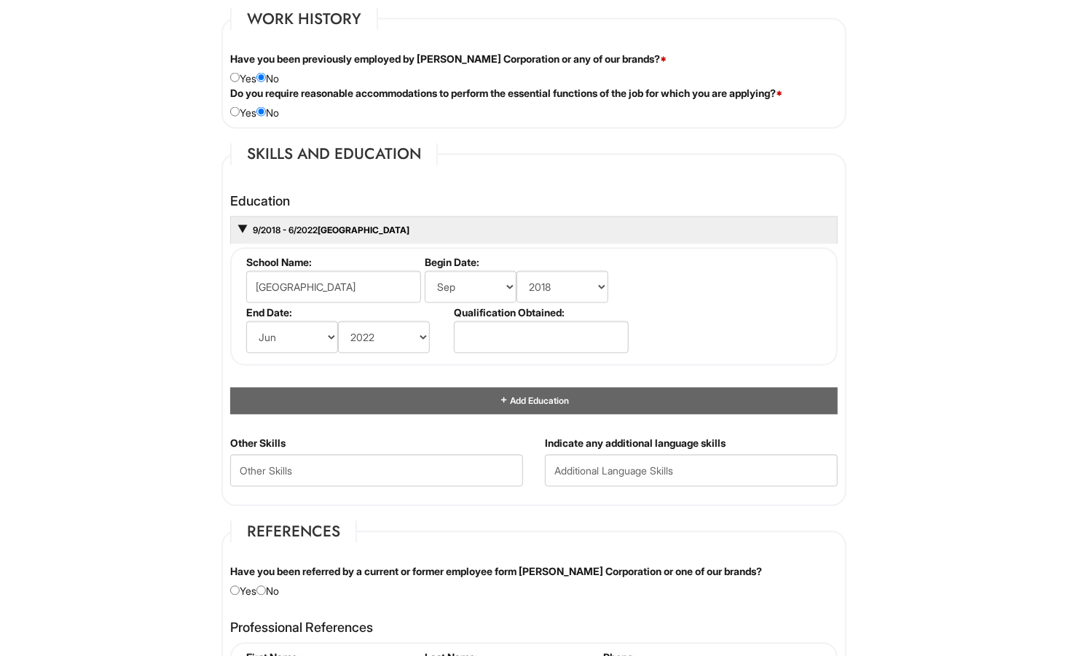
scroll to position [1218, 0]
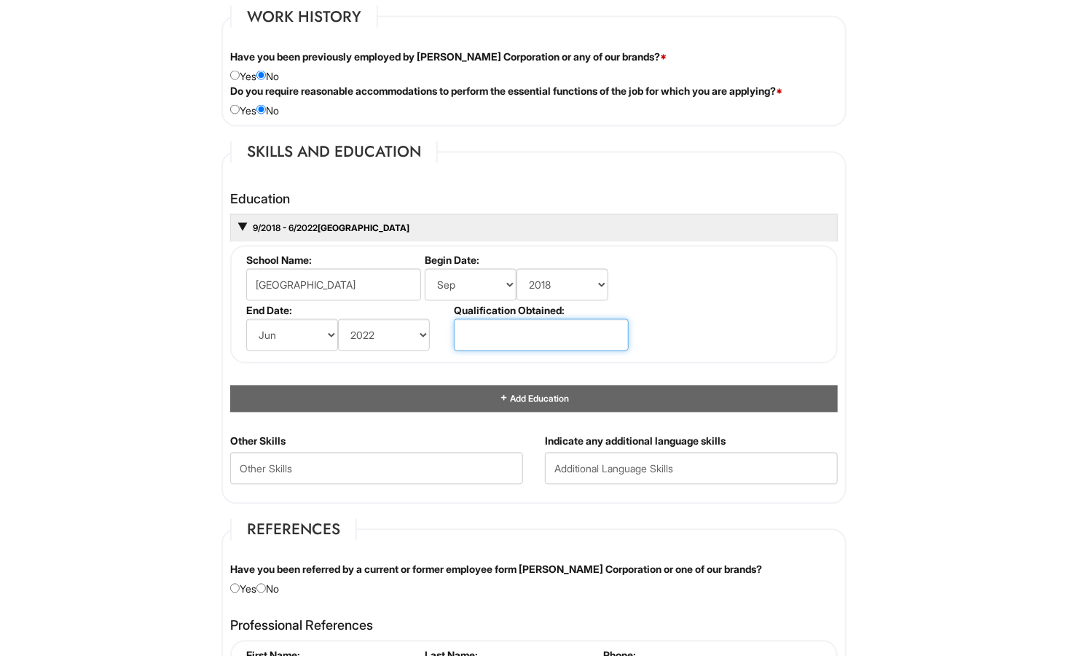
click at [551, 337] on input "text" at bounding box center [541, 335] width 175 height 32
type input "High School Diploma"
click at [974, 305] on html "Please Complete This Form 1 2 3 Client Advisor (Part-time), A|X Armani Exchange…" at bounding box center [534, 206] width 1068 height 2848
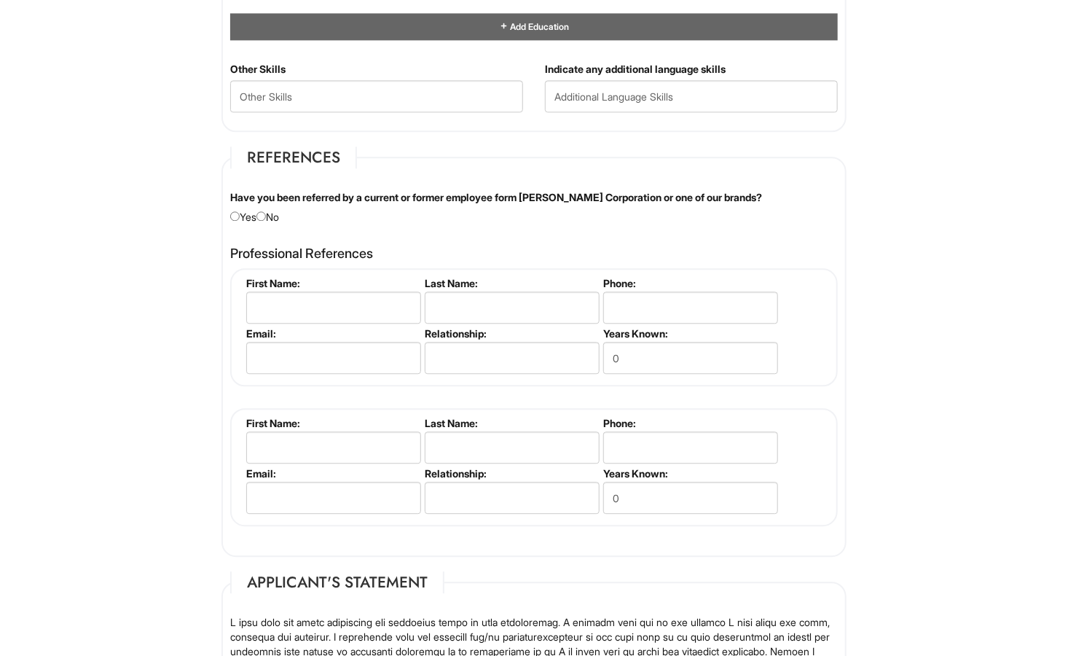
scroll to position [1601, 0]
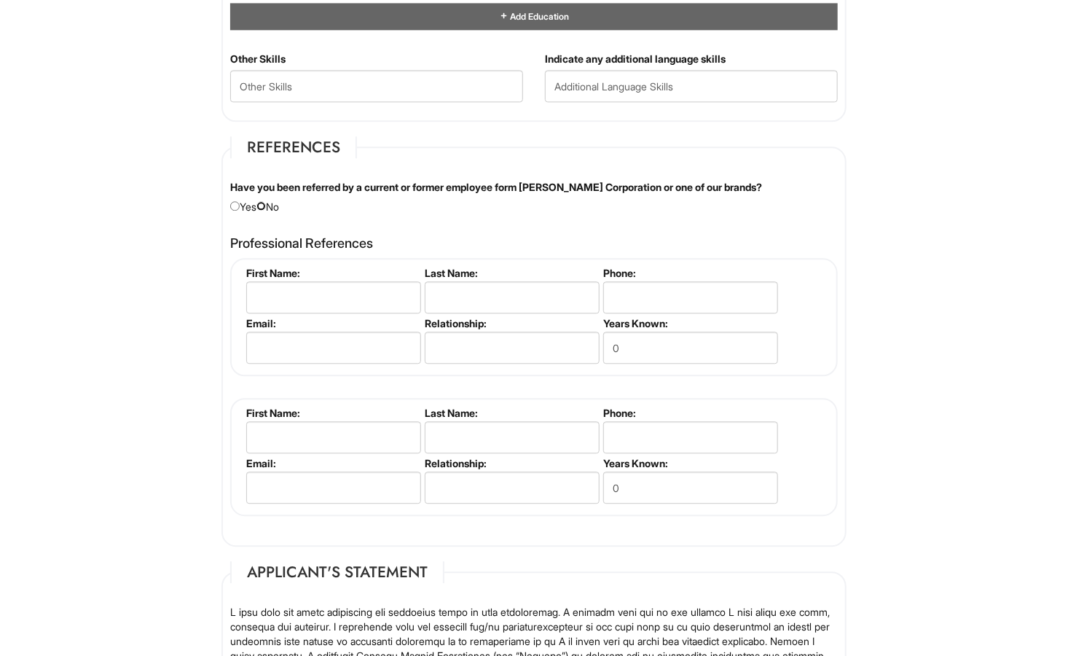
click at [266, 201] on input "radio" at bounding box center [261, 205] width 9 height 9
radio input "true"
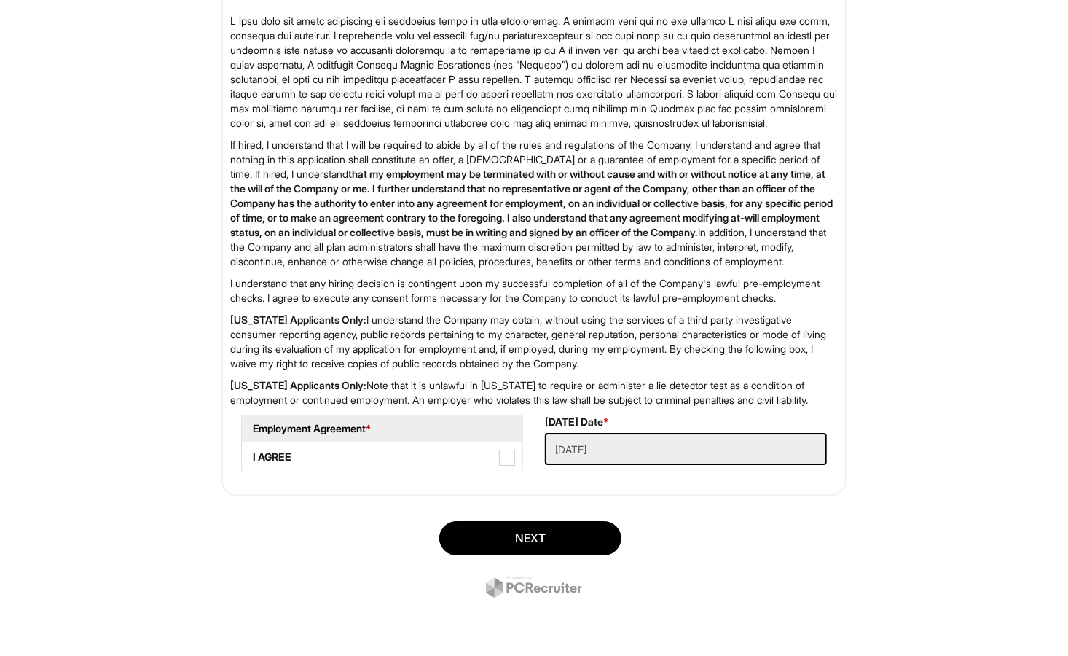
scroll to position [2241, 0]
click at [510, 462] on span at bounding box center [507, 458] width 16 height 16
click at [251, 455] on AGREE "I AGREE" at bounding box center [246, 449] width 9 height 9
checkbox AGREE "true"
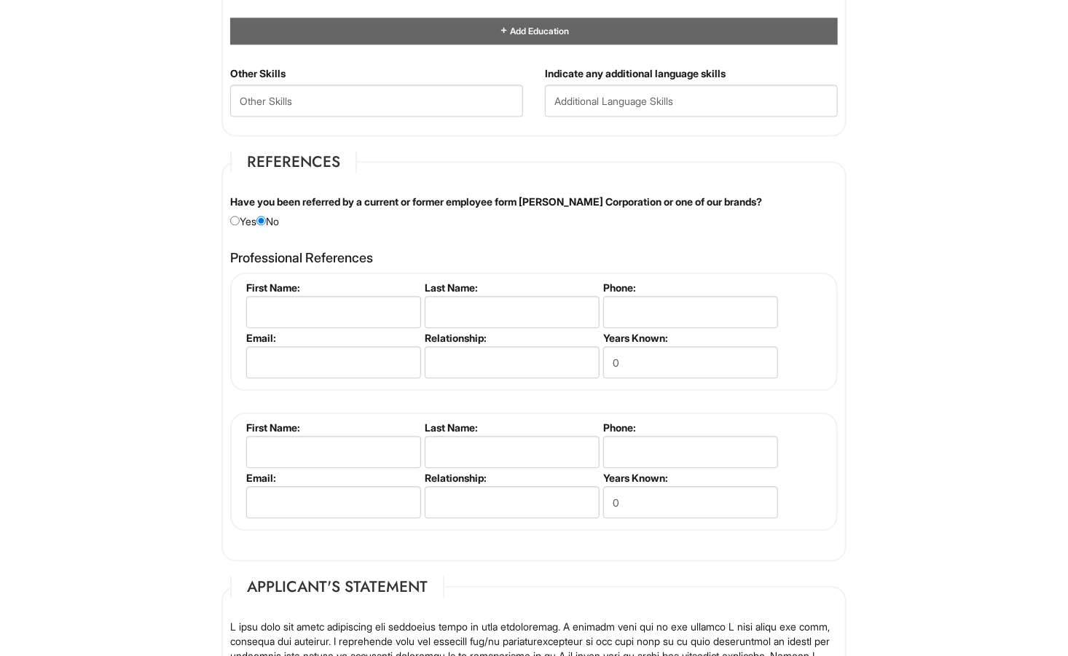
scroll to position [1588, 0]
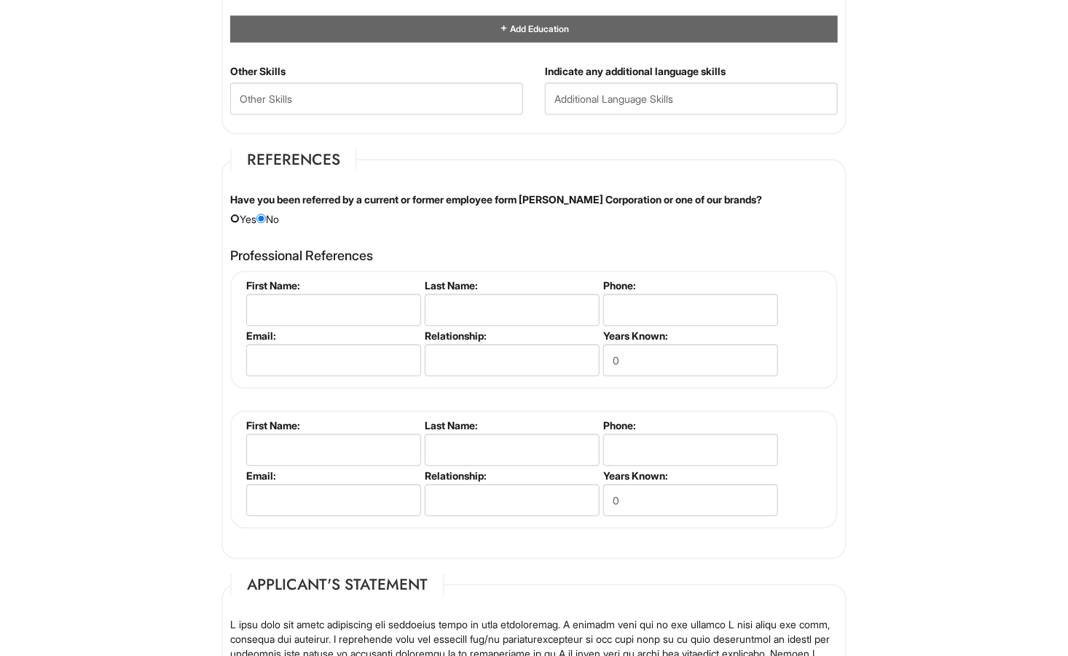
click at [234, 214] on input "radio" at bounding box center [234, 218] width 9 height 9
radio input "true"
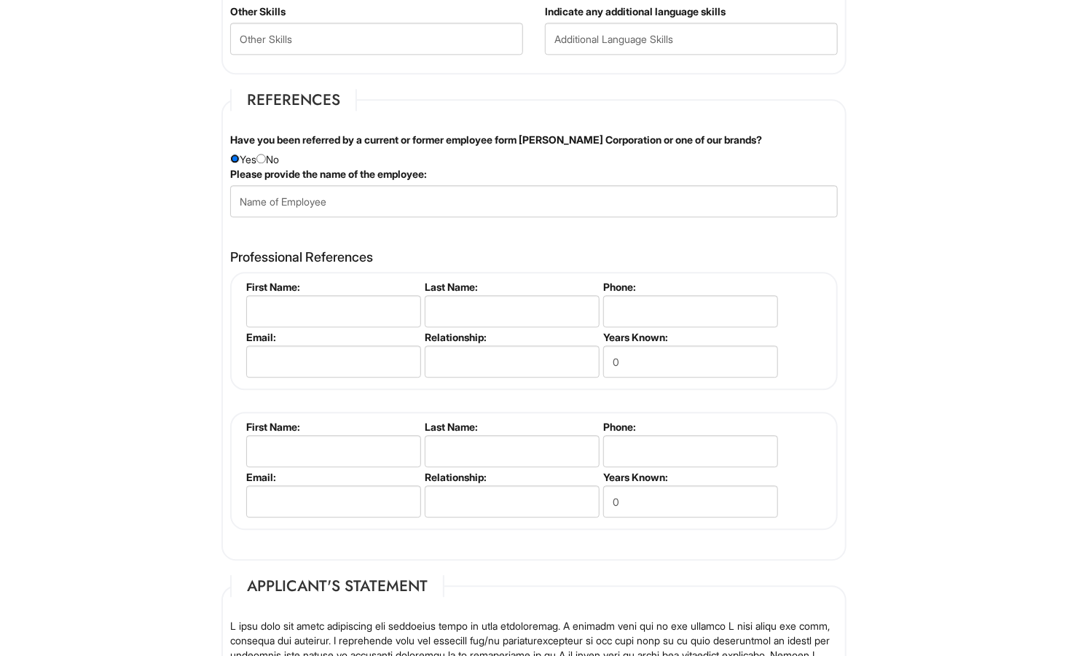
scroll to position [1657, 0]
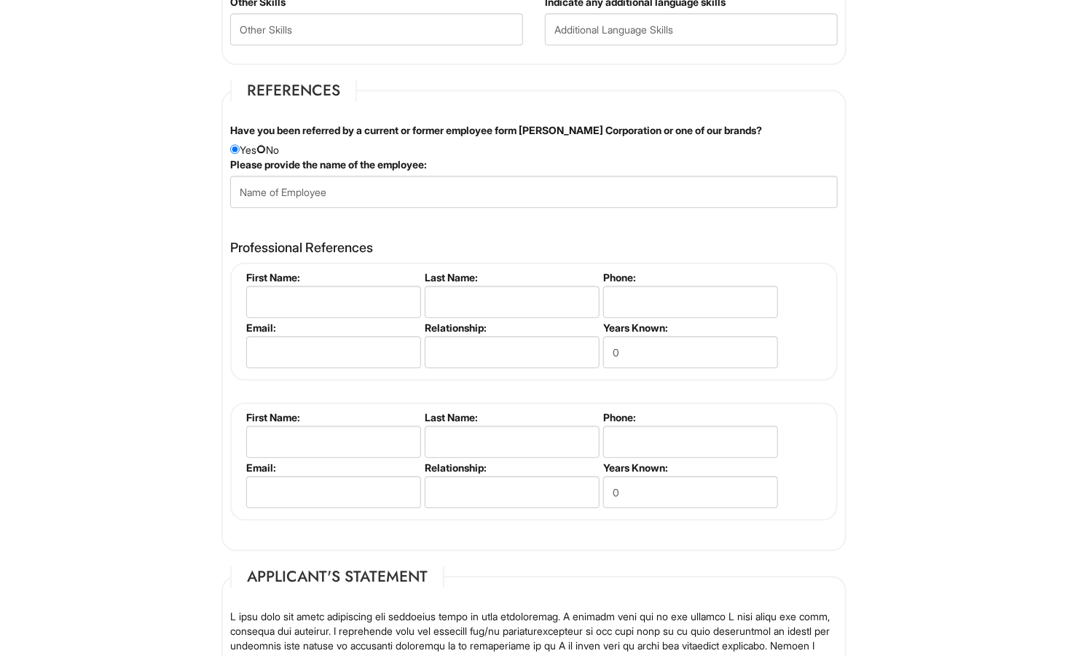
click at [266, 144] on input "radio" at bounding box center [261, 148] width 9 height 9
radio input "true"
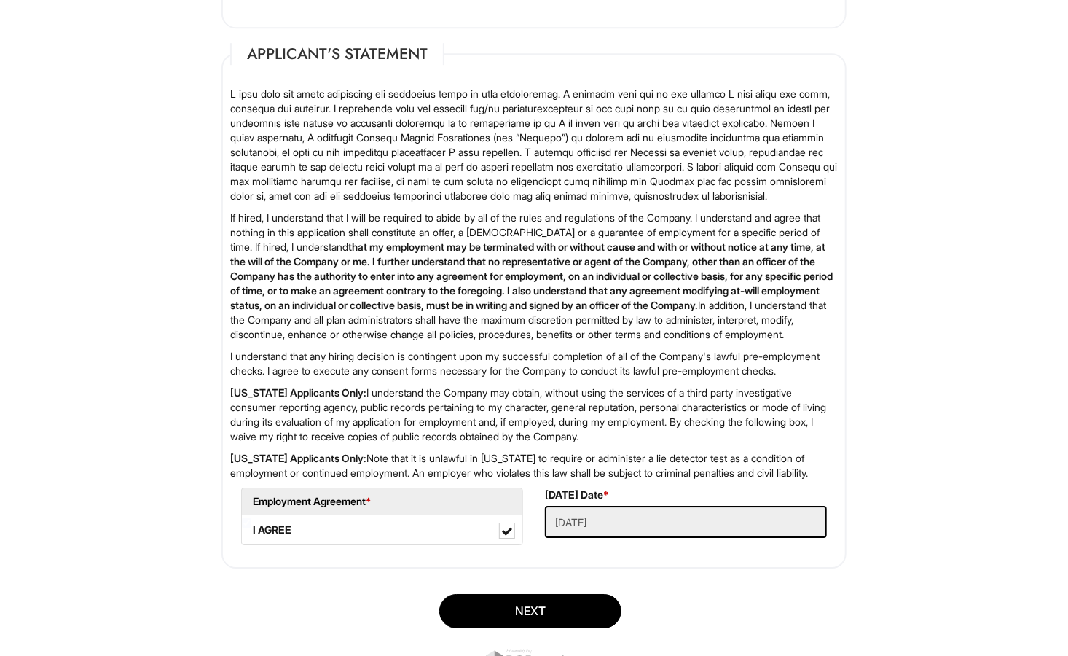
scroll to position [2241, 0]
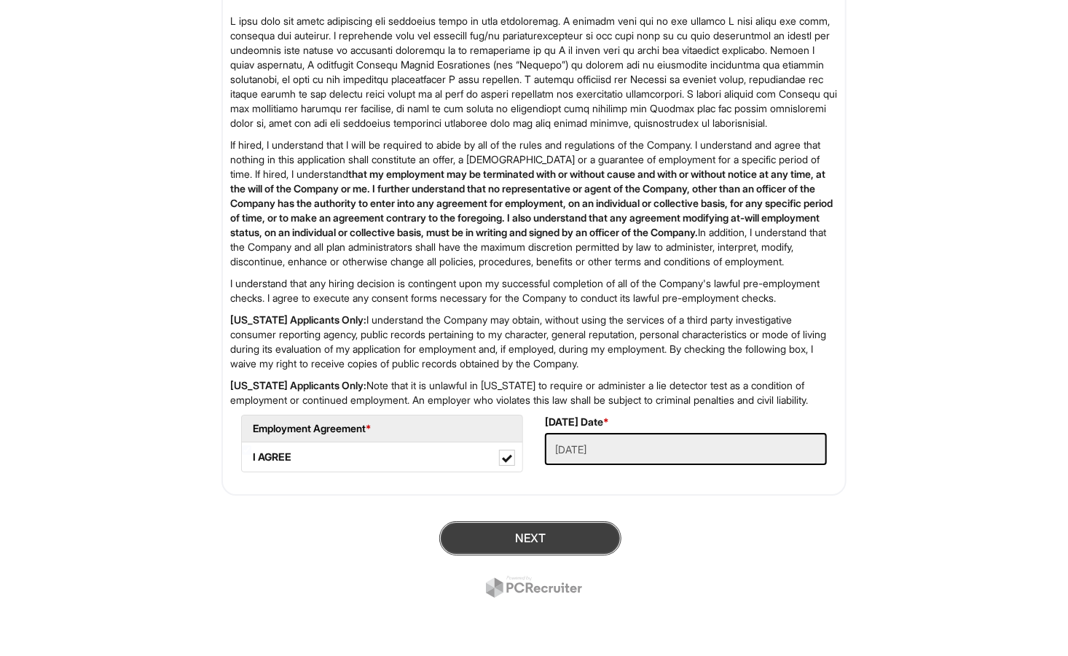
click at [494, 537] on button "Next" at bounding box center [530, 538] width 182 height 34
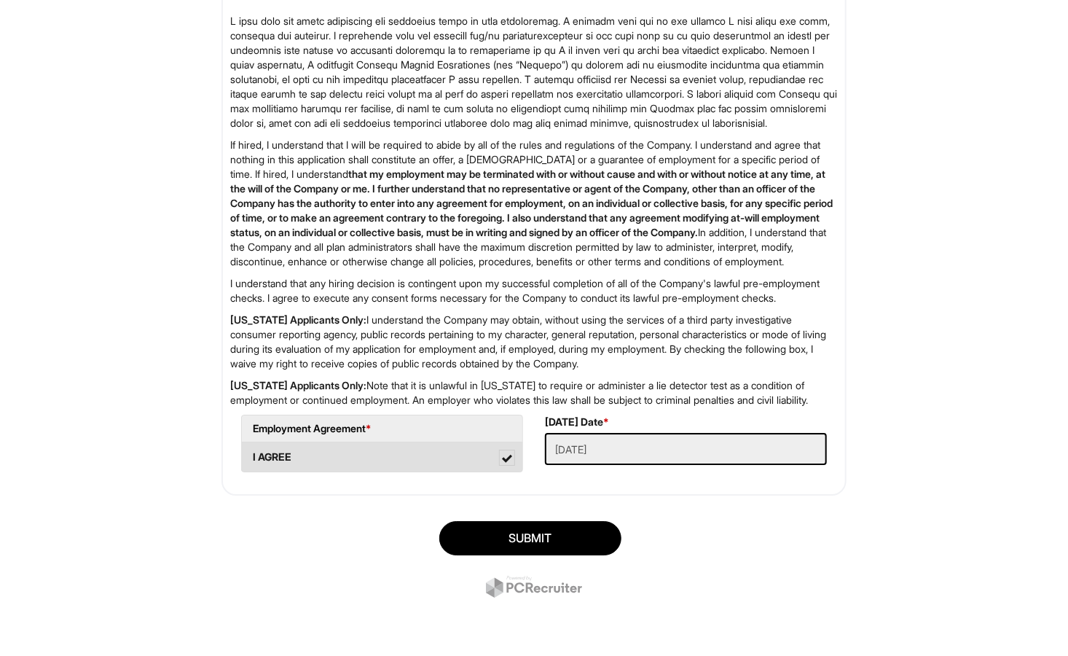
click at [469, 464] on label "I AGREE" at bounding box center [382, 456] width 281 height 29
click at [251, 455] on AGREE "I AGREE" at bounding box center [246, 449] width 9 height 9
click at [520, 458] on label "I AGREE" at bounding box center [382, 456] width 281 height 29
click at [251, 455] on AGREE "I AGREE" at bounding box center [246, 449] width 9 height 9
checkbox AGREE "true"
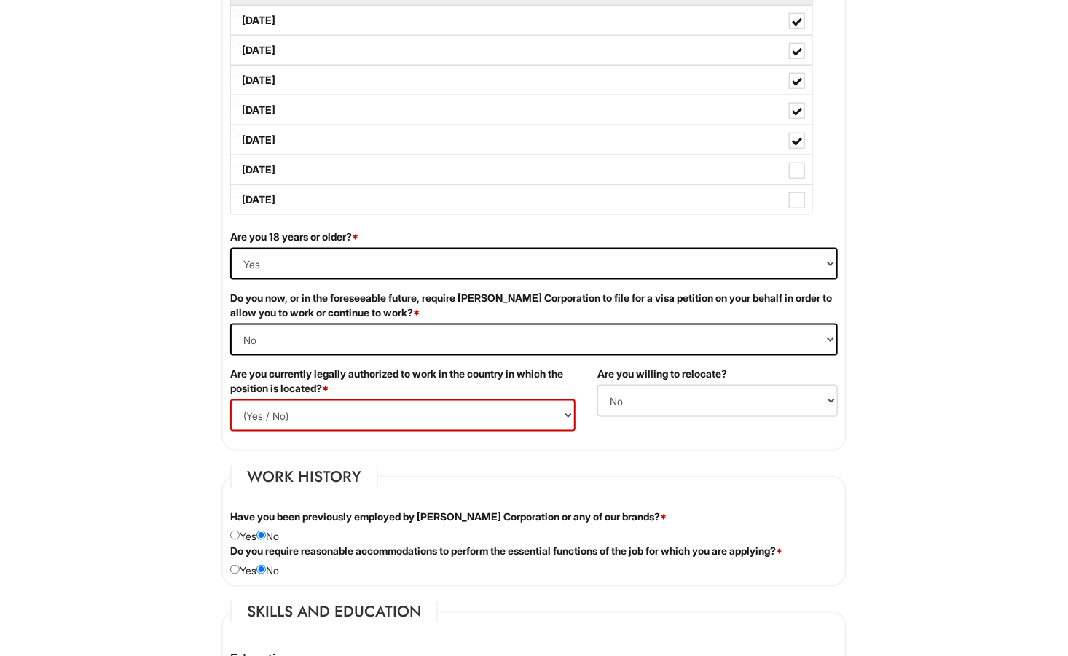
scroll to position [760, 0]
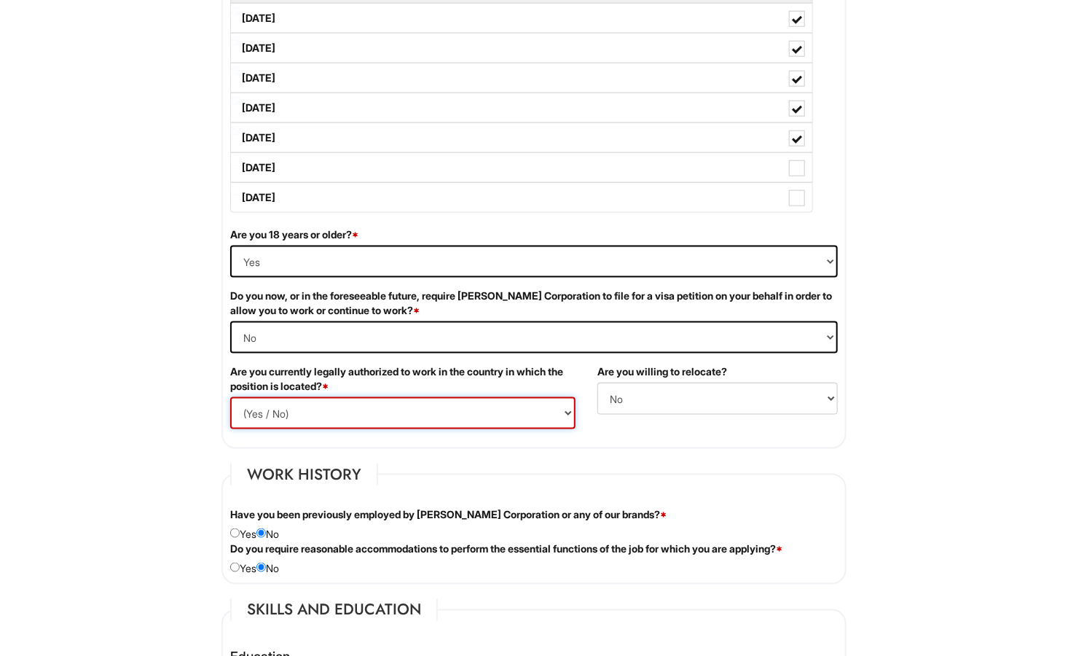
click at [560, 410] on select "(Yes / No) Yes No" at bounding box center [402, 413] width 345 height 32
select select "Yes"
click at [230, 397] on select "(Yes / No) Yes No" at bounding box center [402, 413] width 345 height 32
click at [138, 469] on html "Please Complete This Form 1 2 3 Client Advisor (Part-time), A|X Armani Exchange…" at bounding box center [534, 664] width 1068 height 2848
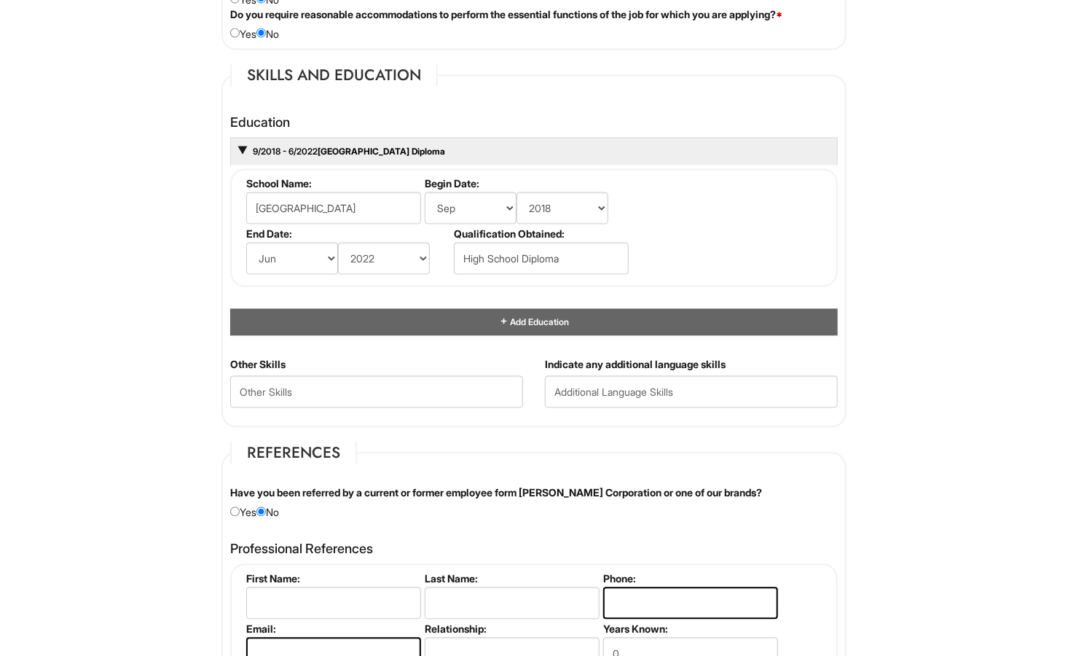
scroll to position [1402, 0]
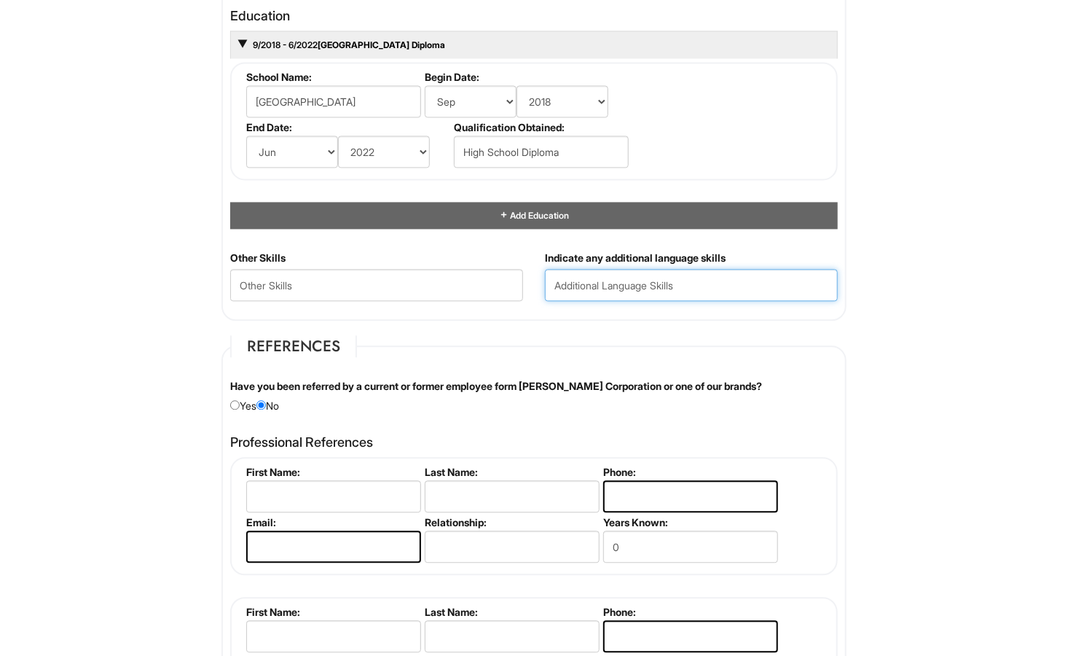
click at [638, 280] on input "text" at bounding box center [691, 285] width 293 height 32
type input "Spanish"
click at [905, 310] on html "Please Complete This Form 1 2 3 Client Advisor (Part-time), A|X Armani Exchange…" at bounding box center [534, 22] width 1068 height 2848
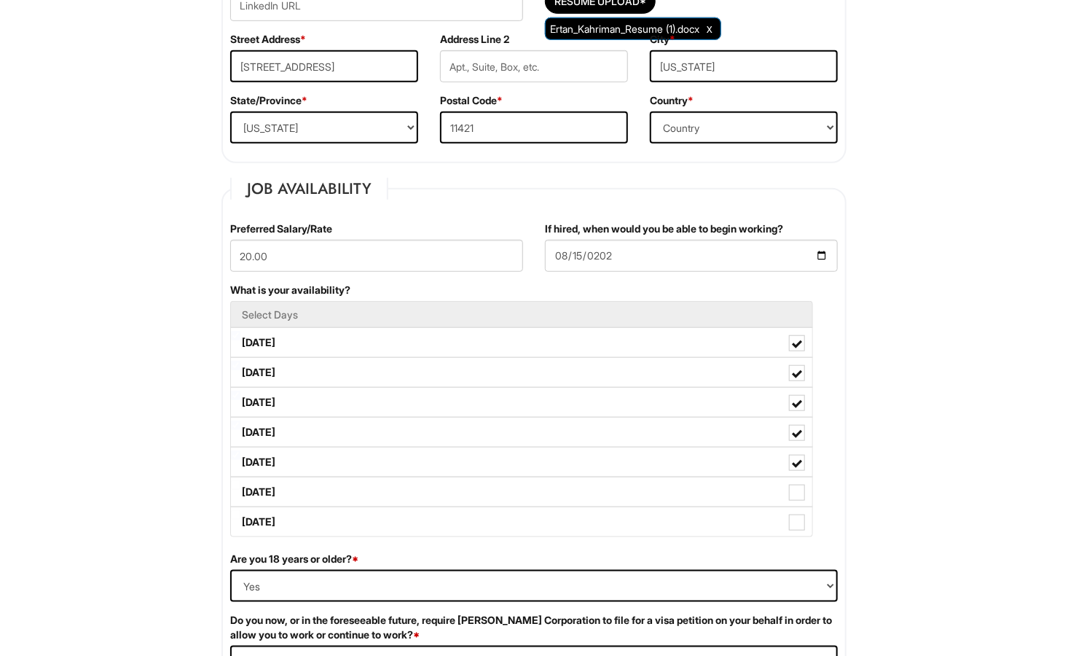
scroll to position [442, 0]
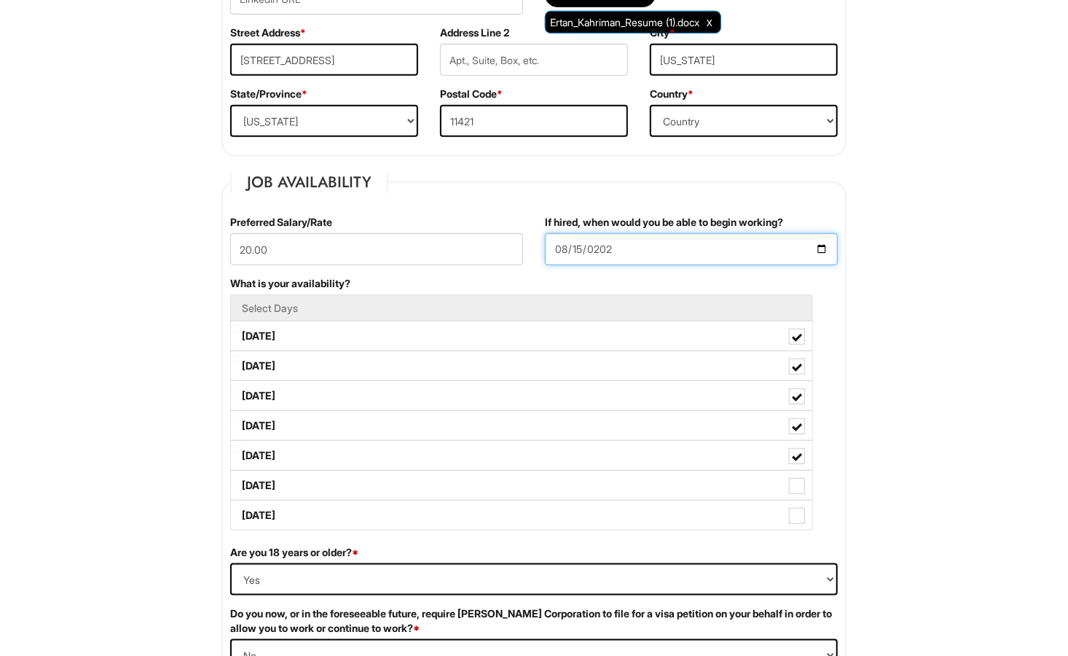
click at [582, 251] on input "2025-08-15" at bounding box center [691, 249] width 293 height 32
click at [822, 251] on input "If hired, when would you be able to begin working?" at bounding box center [691, 249] width 293 height 32
type input "2025-08-18"
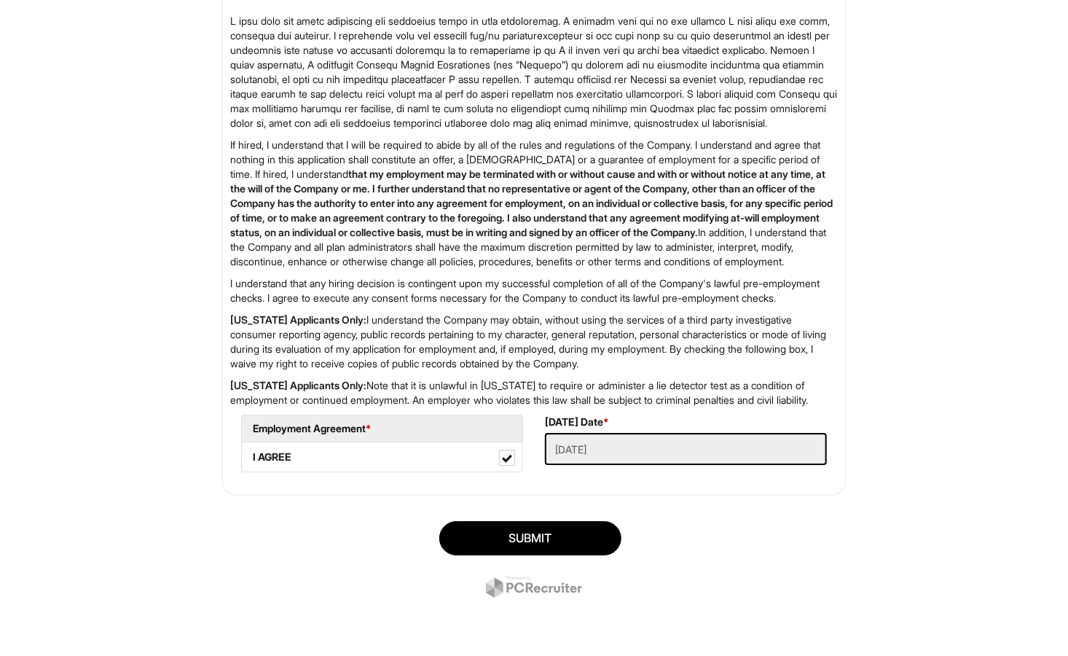
scroll to position [2241, 0]
click at [584, 543] on button "SUBMIT" at bounding box center [530, 538] width 182 height 34
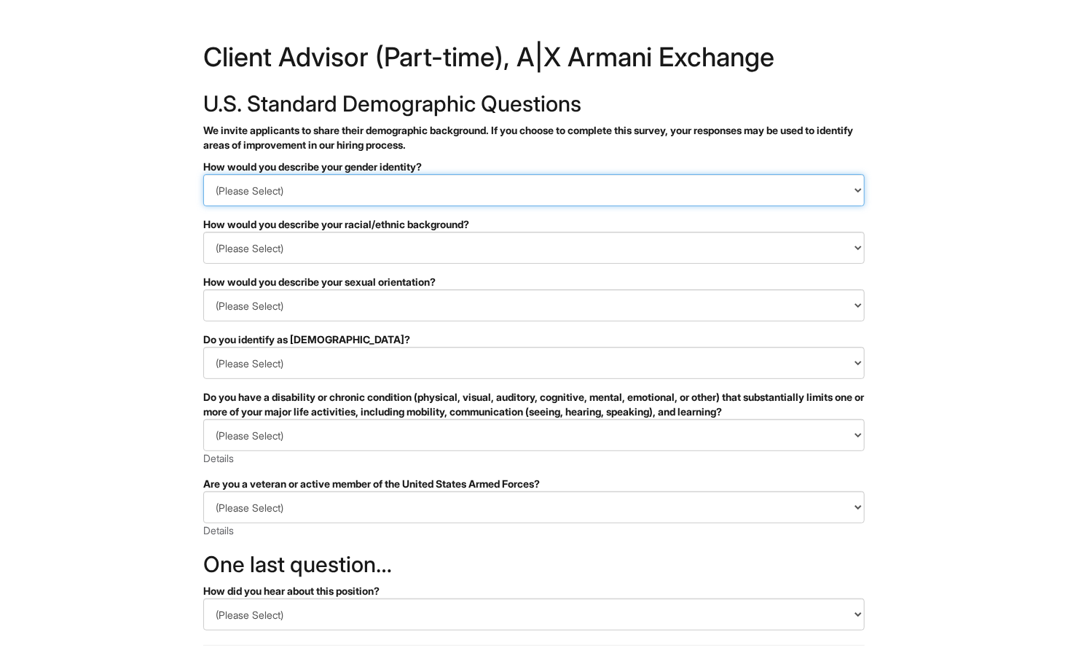
click at [437, 195] on select "(Please Select) Man Woman [DEMOGRAPHIC_DATA] I prefer to self-describe I don't …" at bounding box center [534, 190] width 662 height 32
select select "Man"
click at [203, 174] on select "(Please Select) Man Woman [DEMOGRAPHIC_DATA] I prefer to self-describe I don't …" at bounding box center [534, 190] width 662 height 32
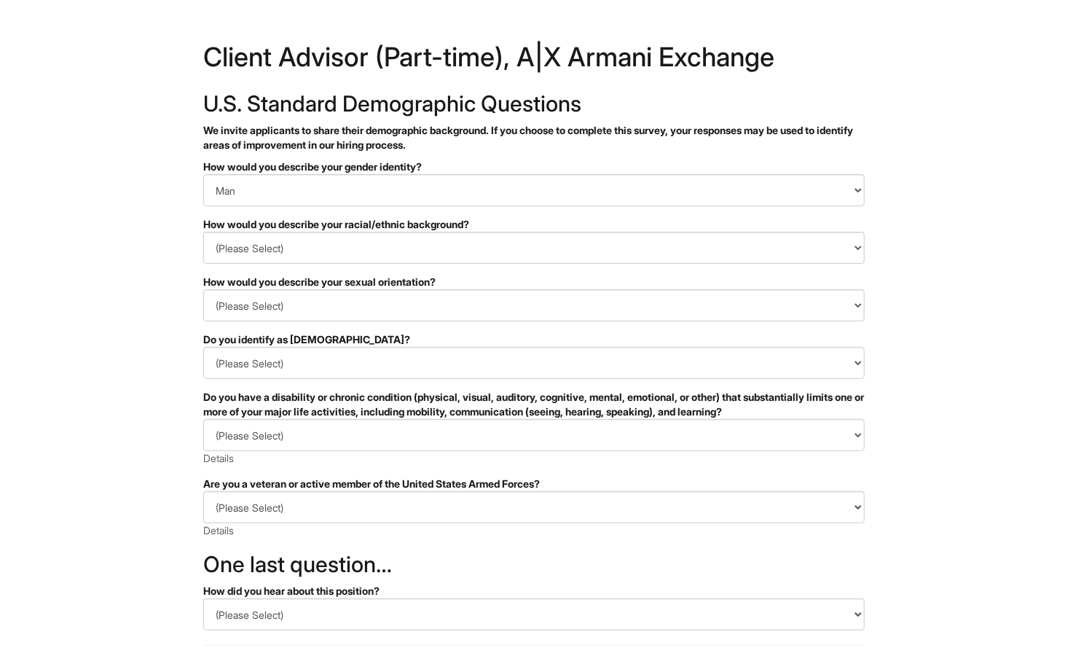
click at [161, 255] on html "&nbsp; ✔ 2 3 Client Advisor (Part-time), A|X Armani Exchange U.S. Standard Demo…" at bounding box center [534, 410] width 1068 height 821
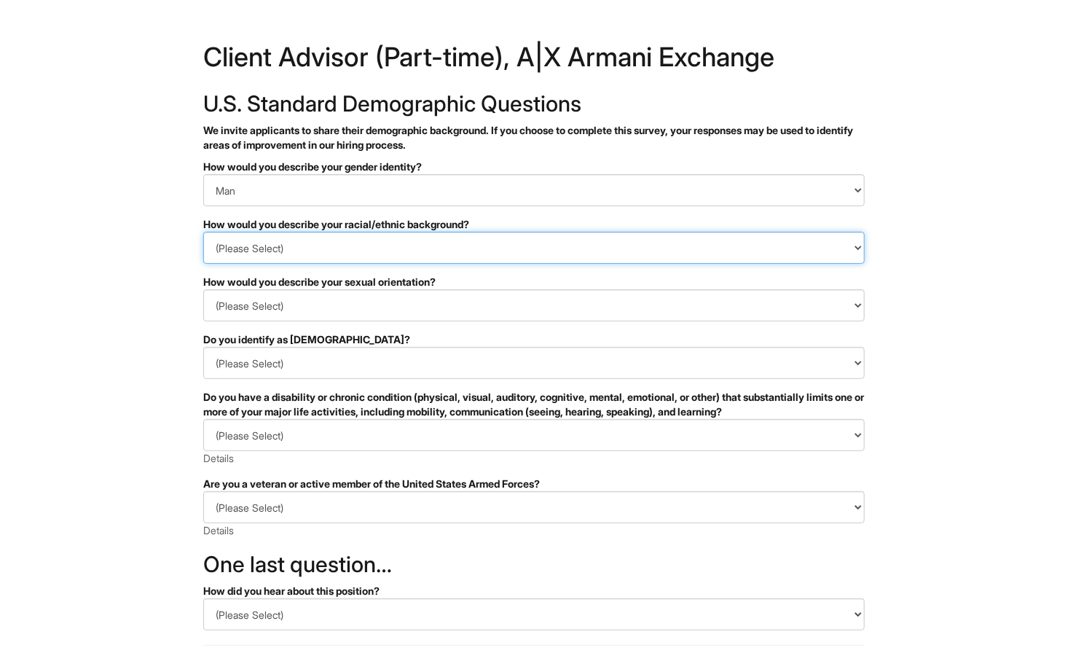
click at [349, 259] on select "(Please Select) Black or of African descent East Asian Hispanic, Latinx or of S…" at bounding box center [534, 248] width 662 height 32
select select "White or European"
click at [203, 232] on select "(Please Select) Black or of African descent East Asian Hispanic, Latinx or of S…" at bounding box center [534, 248] width 662 height 32
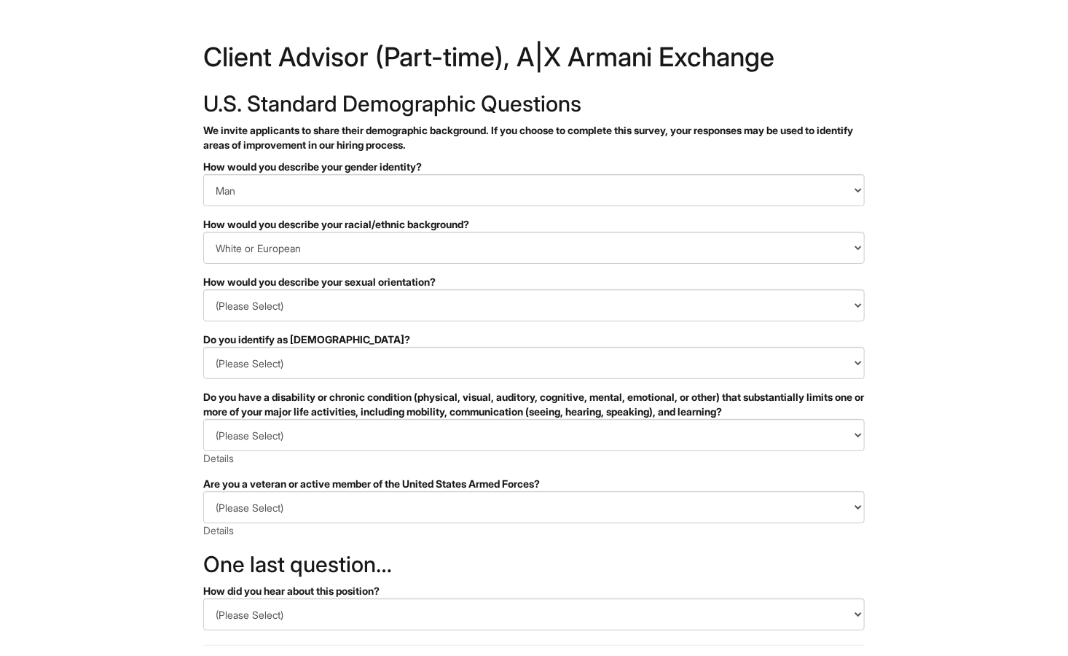
click at [134, 292] on html "&nbsp; ✔ 2 3 Client Advisor (Part-time), A|X Armani Exchange U.S. Standard Demo…" at bounding box center [534, 410] width 1068 height 821
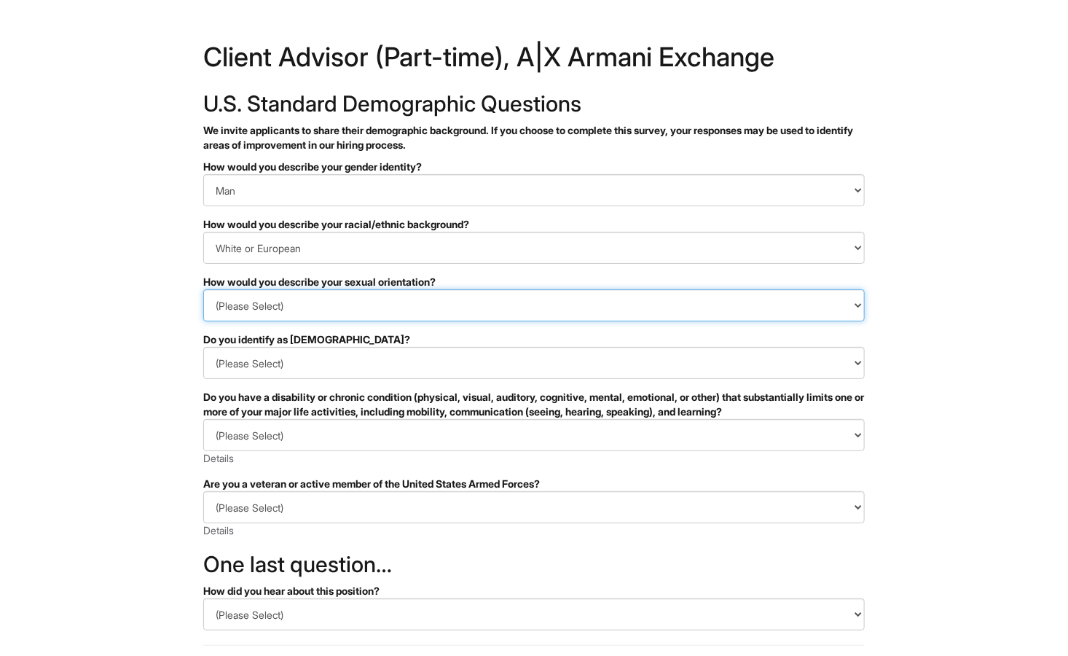
click at [370, 302] on select "(Please Select) Asexual Bisexual and/or pansexual Gay Heterosexual Lesbian Quee…" at bounding box center [534, 305] width 662 height 32
select select "I don't wish to answer"
click at [203, 289] on select "(Please Select) Asexual Bisexual and/or pansexual Gay Heterosexual Lesbian Quee…" at bounding box center [534, 305] width 662 height 32
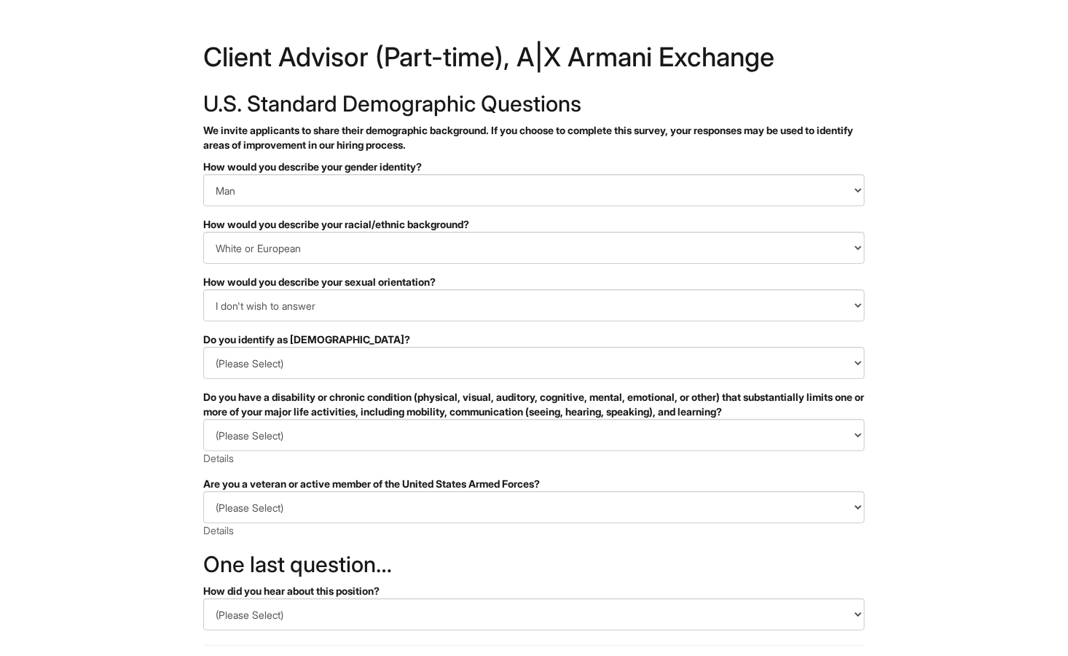
click at [109, 442] on html "&nbsp; ✔ 2 3 Client Advisor (Part-time), A|X Armani Exchange U.S. Standard Demo…" at bounding box center [534, 410] width 1068 height 821
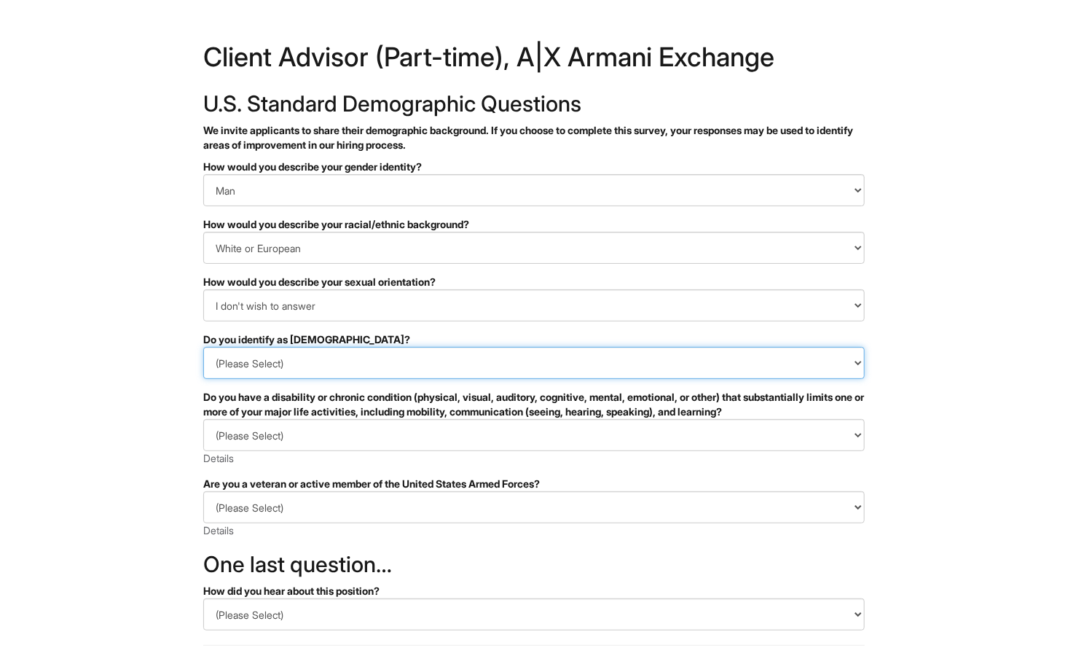
click at [348, 367] on select "(Please Select) Yes No I prefer to self-describe I don't wish to answer" at bounding box center [534, 363] width 662 height 32
select select "No"
click at [203, 347] on select "(Please Select) Yes No I prefer to self-describe I don't wish to answer" at bounding box center [534, 363] width 662 height 32
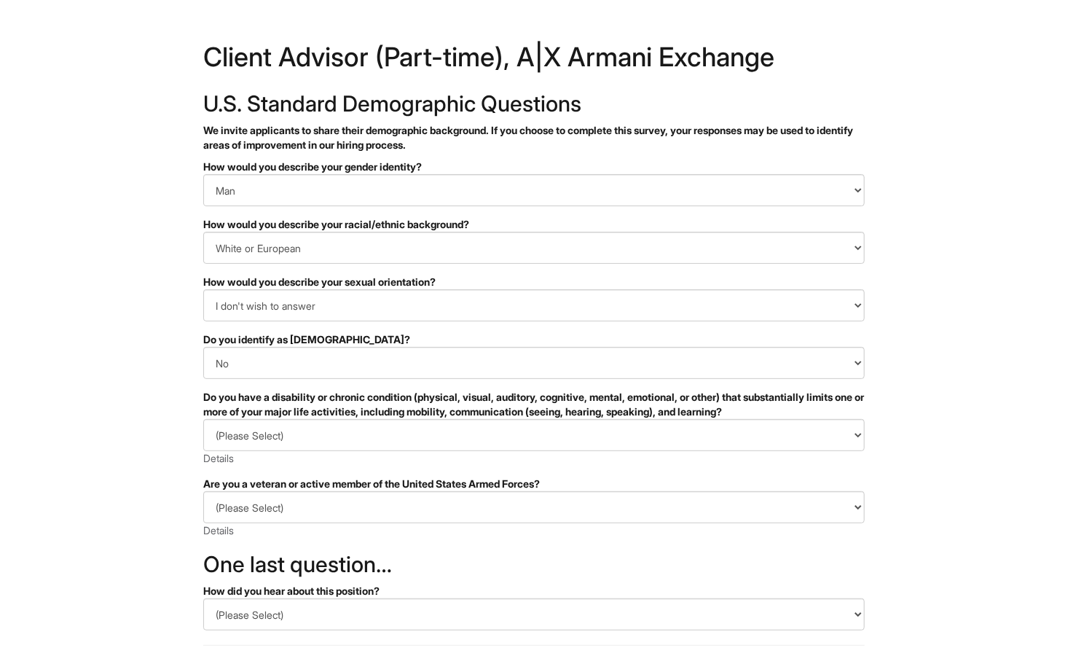
click at [122, 411] on html "&nbsp; ✔ 2 3 Client Advisor (Part-time), A|X Armani Exchange U.S. Standard Demo…" at bounding box center [534, 410] width 1068 height 821
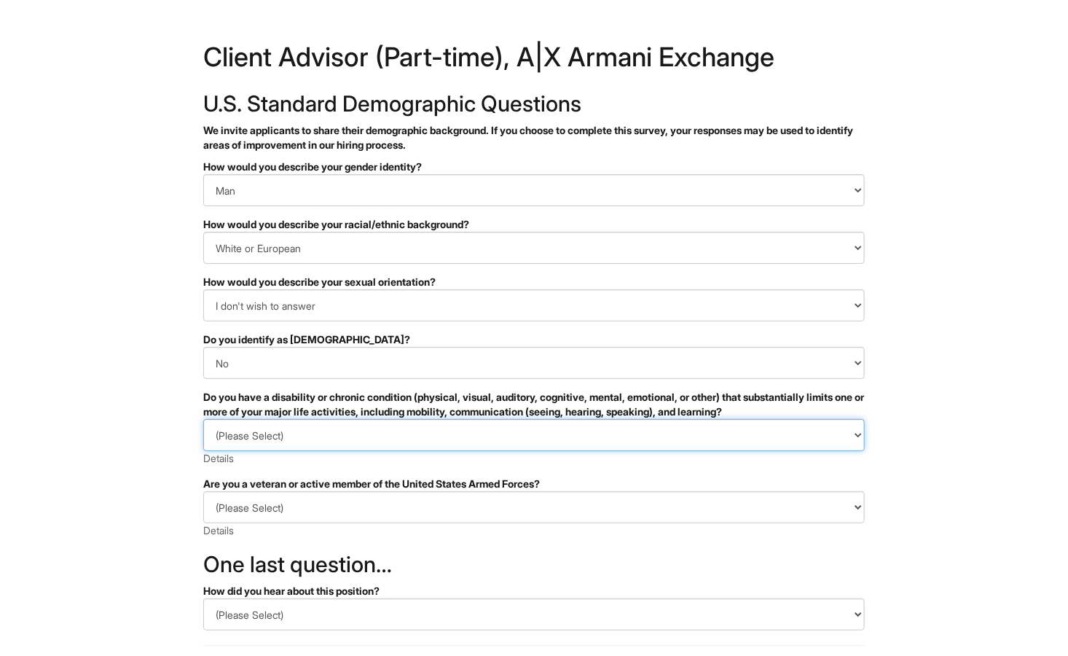
click at [407, 437] on select "(Please Select) YES, I HAVE A DISABILITY (or previously had a disability) NO, I…" at bounding box center [534, 435] width 662 height 32
select select "NO, I DON'T HAVE A DISABILITY"
click at [203, 419] on select "(Please Select) YES, I HAVE A DISABILITY (or previously had a disability) NO, I…" at bounding box center [534, 435] width 662 height 32
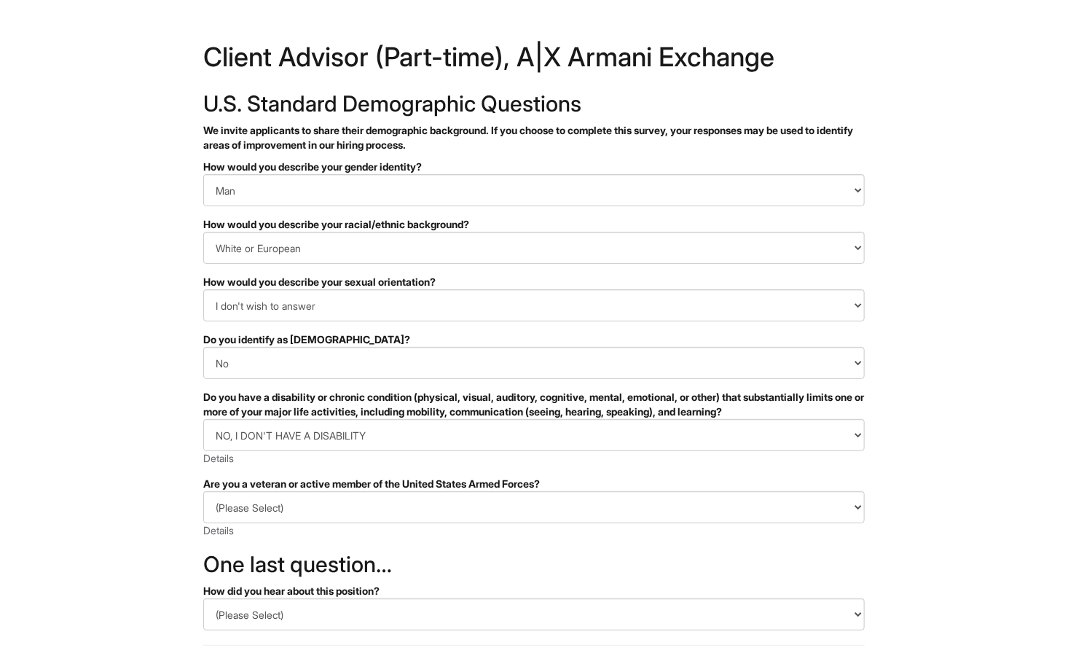
click at [141, 464] on html "&nbsp; ✔ 2 3 Client Advisor (Part-time), A|X Armani Exchange U.S. Standard Demo…" at bounding box center [534, 410] width 1068 height 821
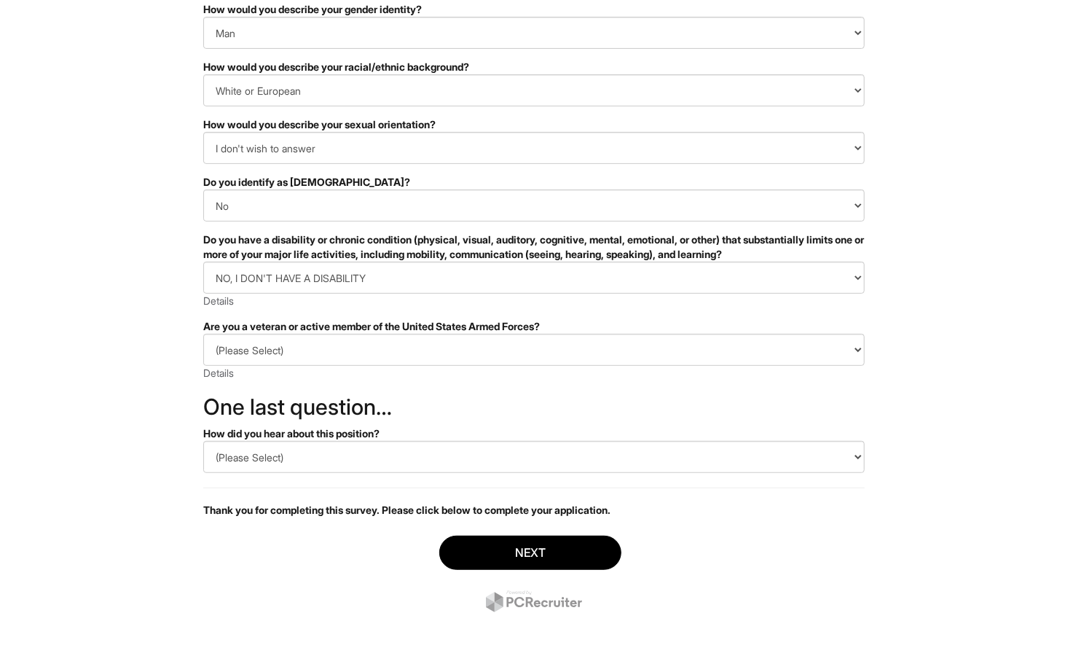
scroll to position [164, 0]
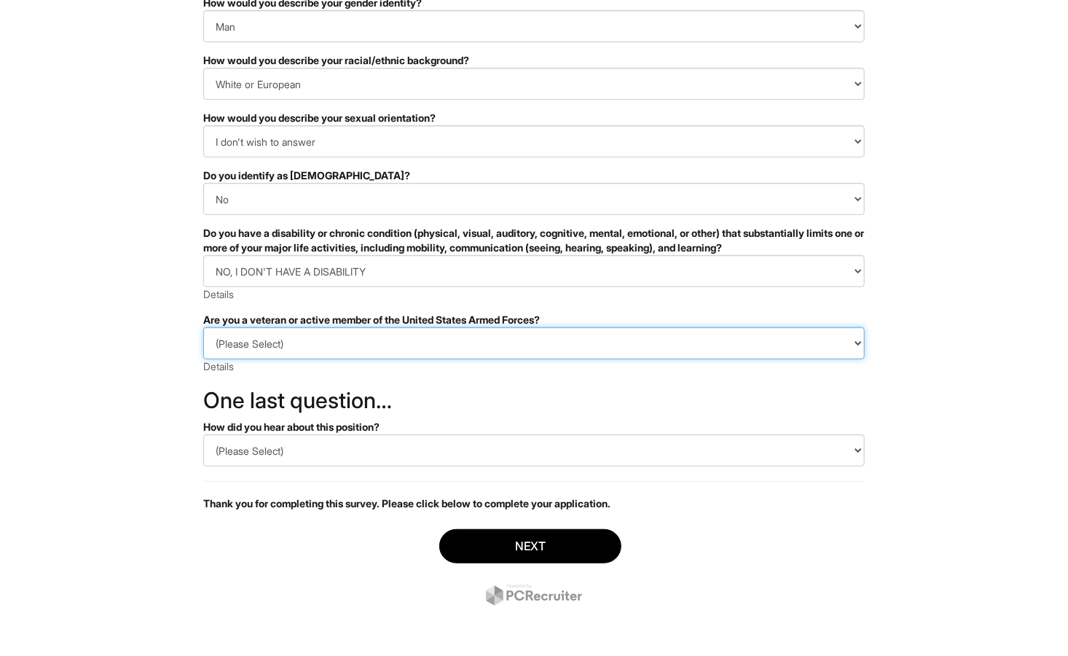
click at [412, 343] on select "(Please Select) I IDENTIFY AS ONE OR MORE OF THE CLASSIFICATIONS OF PROTECTED V…" at bounding box center [534, 343] width 662 height 32
select select "I AM NOT A PROTECTED VETERAN"
click at [203, 327] on select "(Please Select) I IDENTIFY AS ONE OR MORE OF THE CLASSIFICATIONS OF PROTECTED V…" at bounding box center [534, 343] width 662 height 32
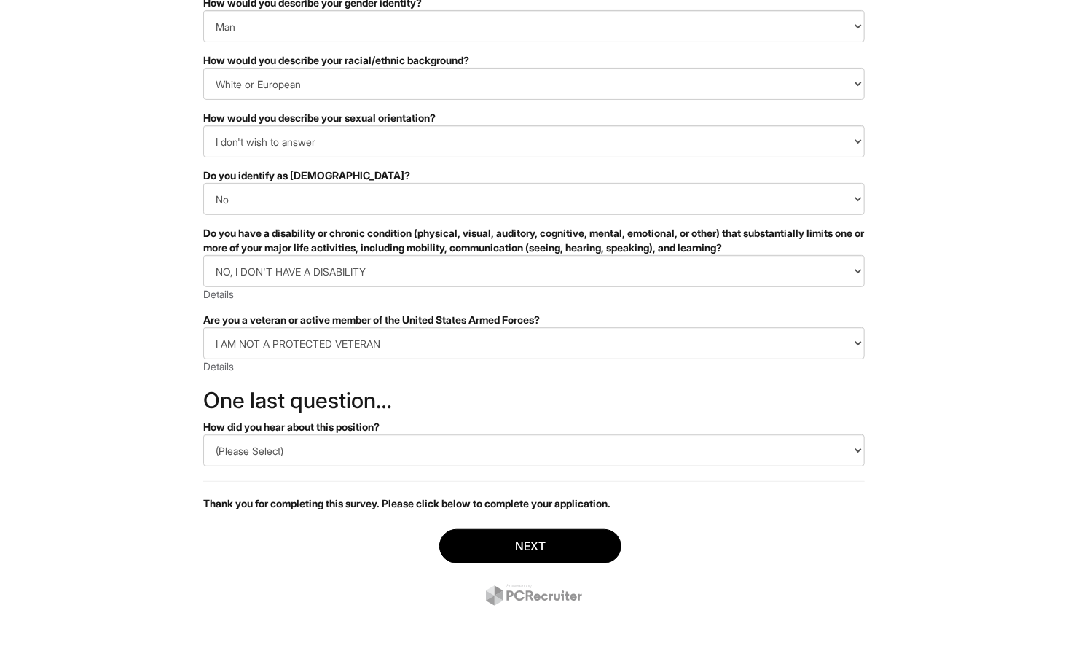
click at [114, 390] on html "&nbsp; ✔ 2 3 Client Advisor (Part-time), A|X Armani Exchange U.S. Standard Demo…" at bounding box center [534, 246] width 1068 height 821
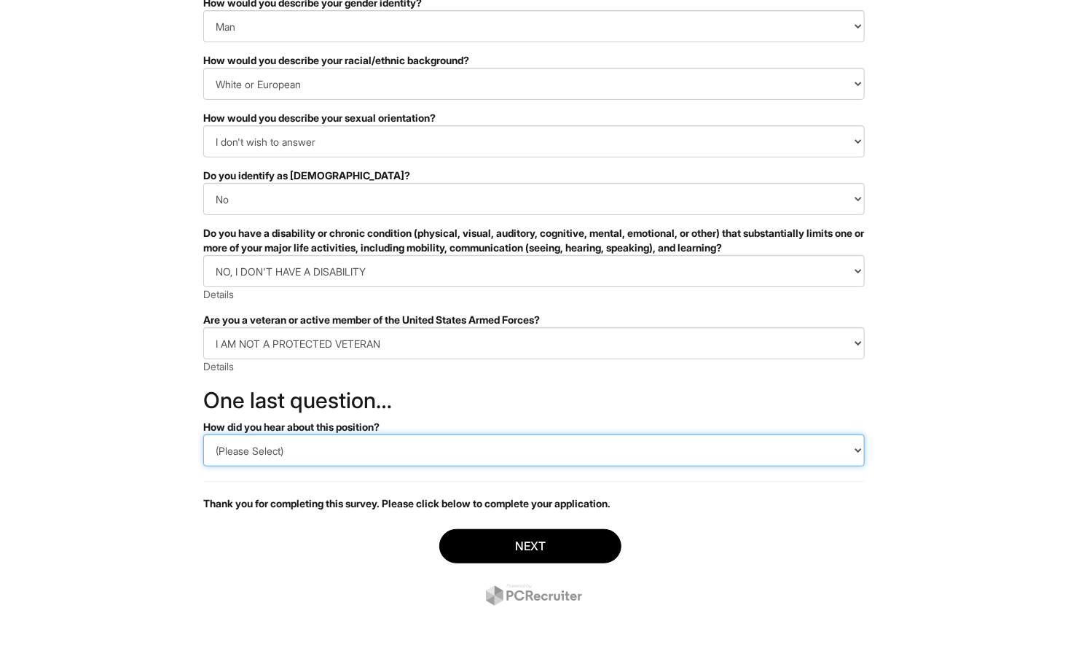
click at [313, 448] on select "(Please Select) CareerBuilder Indeed LinkedIn Monster Referral Other" at bounding box center [534, 450] width 662 height 32
select select "Other"
click at [203, 434] on select "(Please Select) CareerBuilder Indeed LinkedIn Monster Referral Other" at bounding box center [534, 450] width 662 height 32
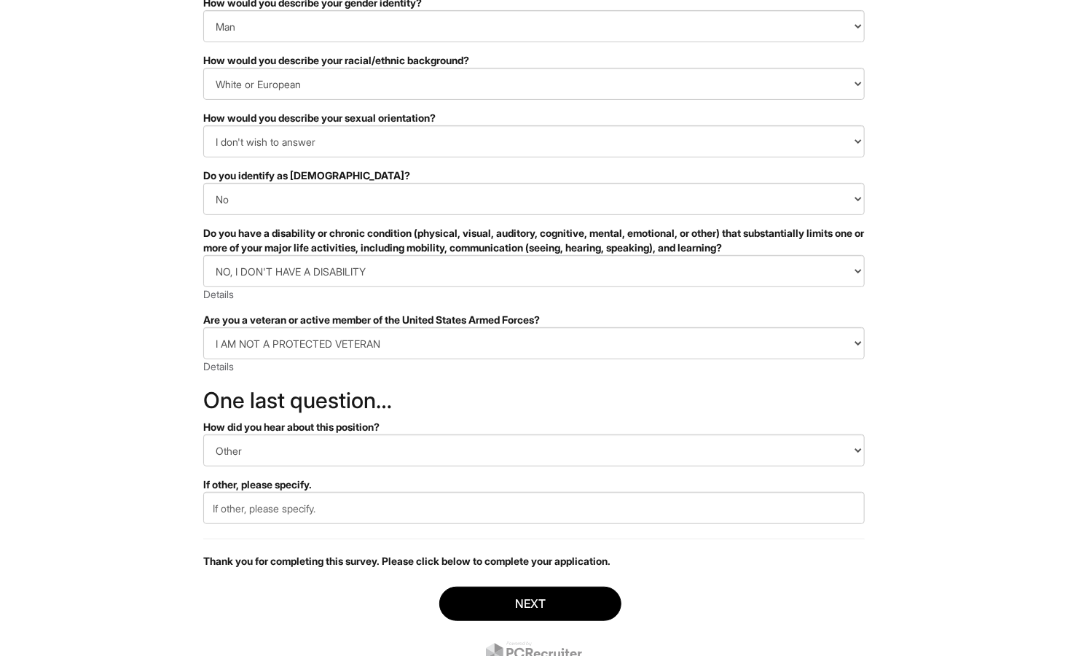
click at [108, 502] on html "&nbsp; ✔ 2 3 Client Advisor (Part-time), A|X Armani Exchange U.S. Standard Demo…" at bounding box center [534, 275] width 1068 height 878
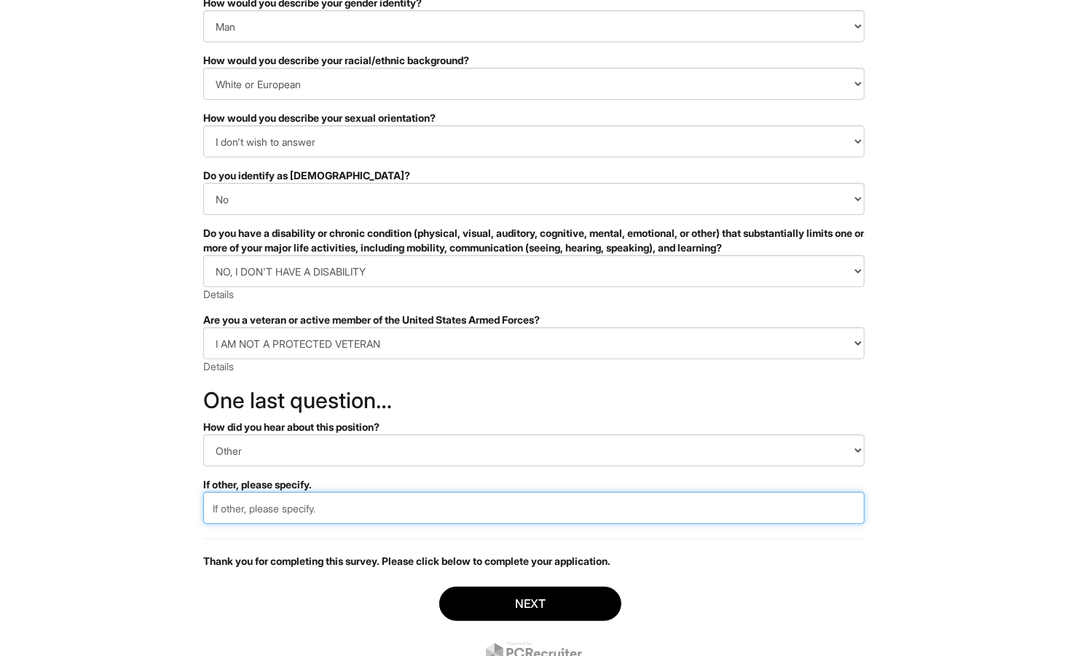
click at [259, 507] on input "text" at bounding box center [534, 508] width 662 height 32
type input "online"
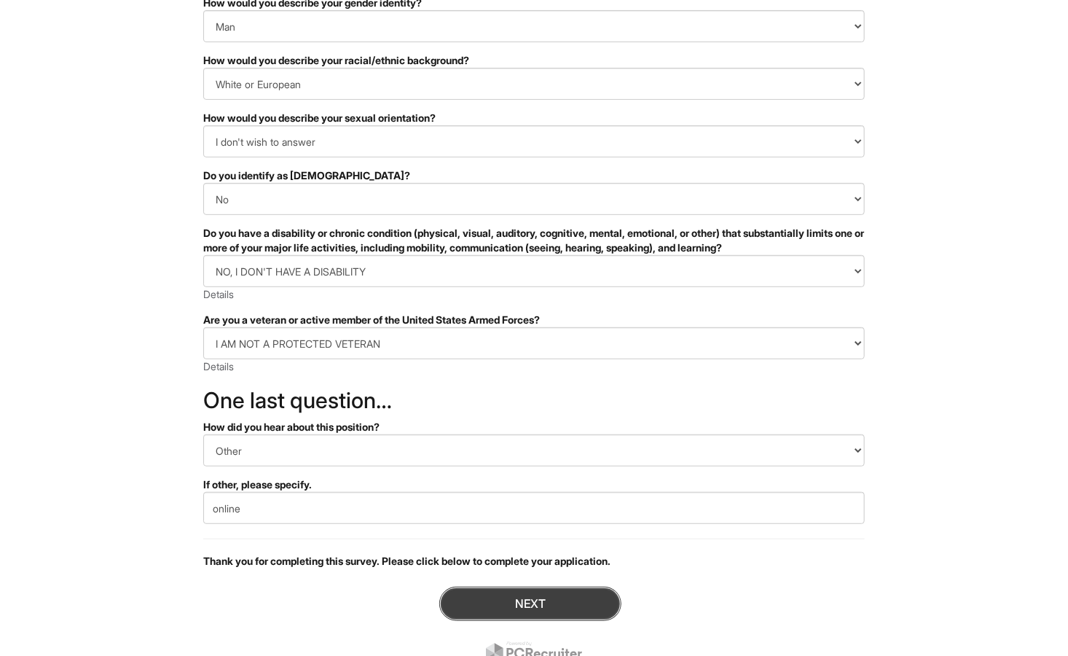
click at [490, 596] on button "Next" at bounding box center [530, 604] width 182 height 34
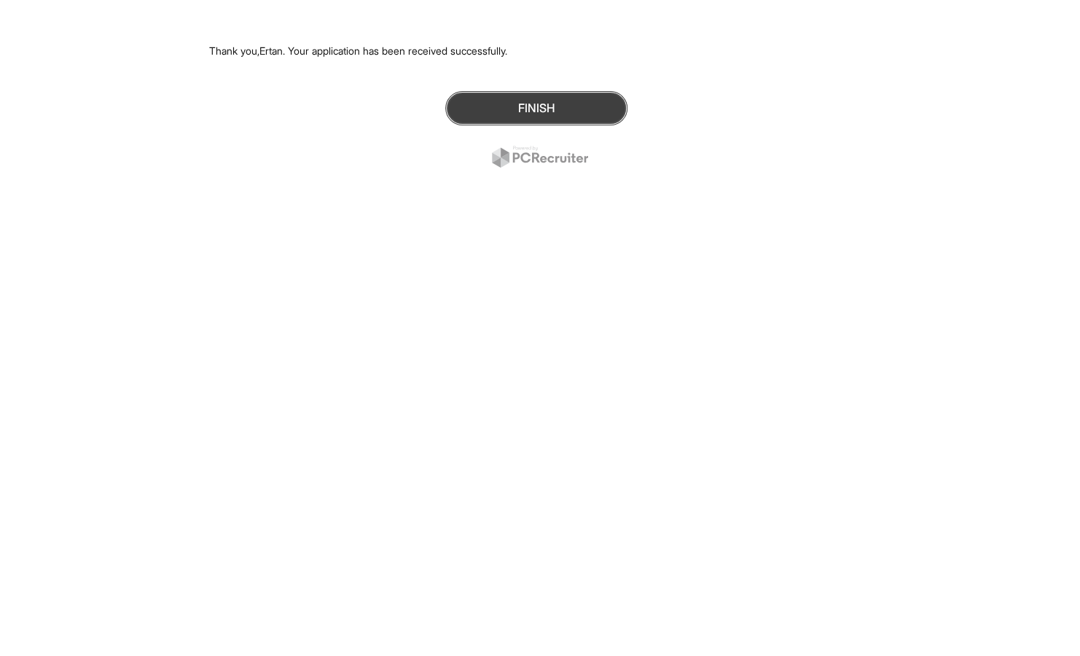
click at [519, 107] on button "Finish" at bounding box center [536, 108] width 182 height 34
